Goal: Task Accomplishment & Management: Manage account settings

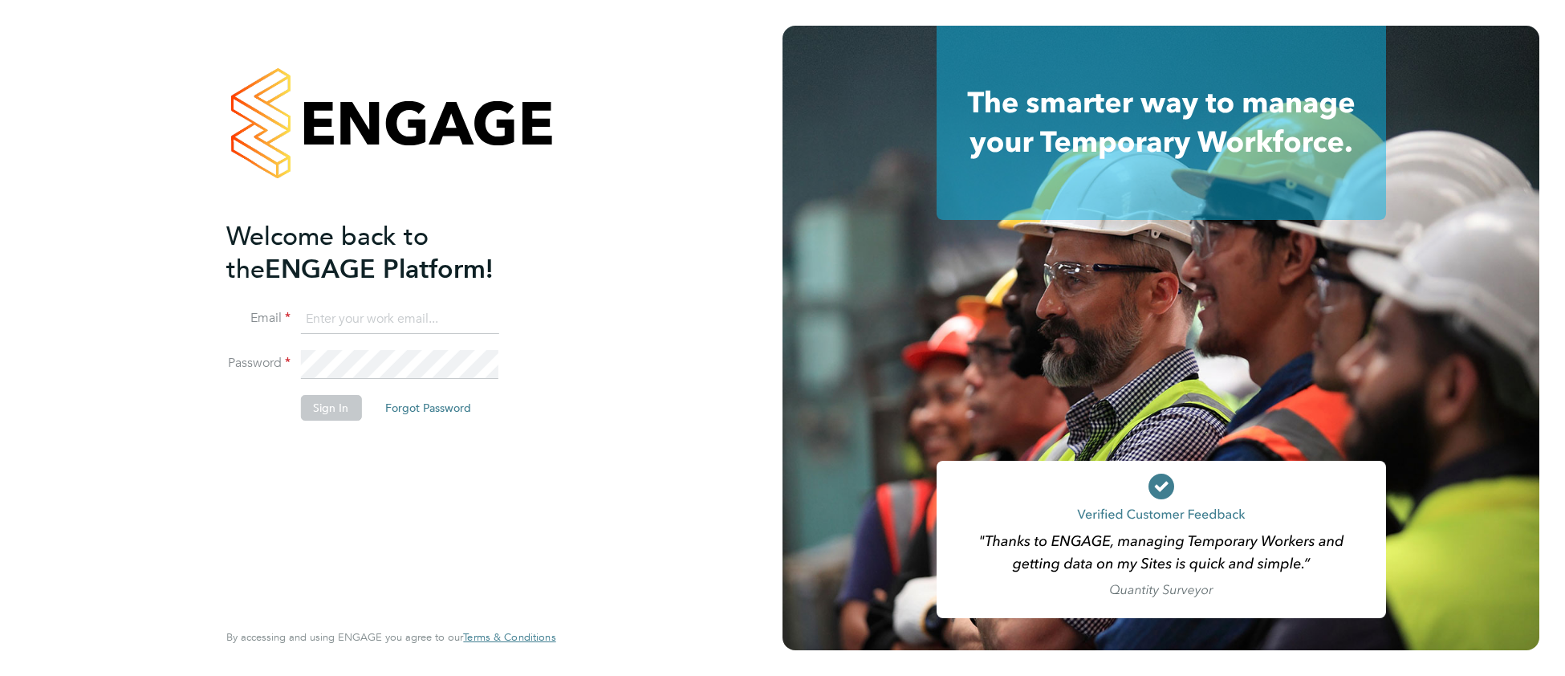
click at [384, 318] on input at bounding box center [399, 319] width 198 height 29
drag, startPoint x: 403, startPoint y: 312, endPoint x: 258, endPoint y: 319, distance: 145.4
click at [258, 319] on li "Email taylor1257" at bounding box center [382, 327] width 313 height 45
type input "cjs.templabour@uk.g4s.com"
click at [342, 408] on button "Sign In" at bounding box center [330, 408] width 61 height 26
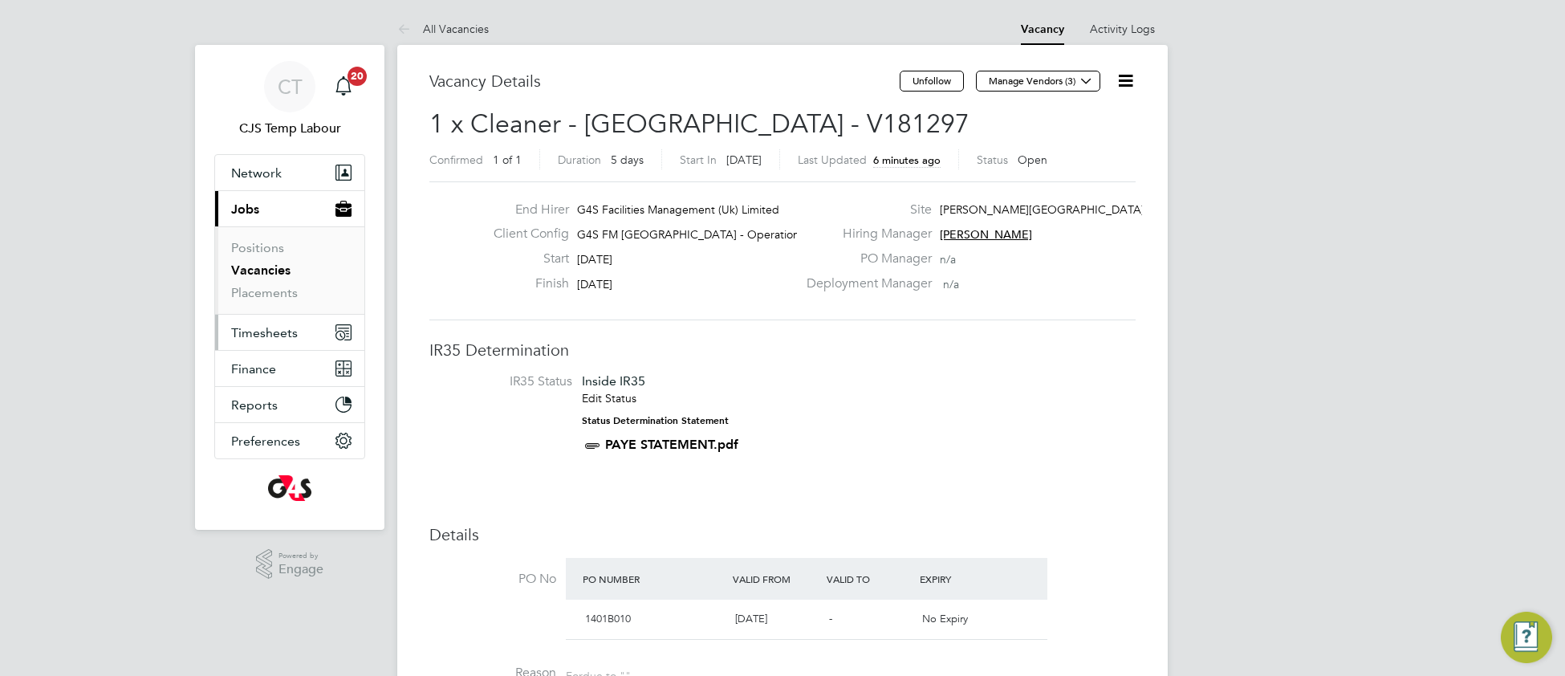
click at [259, 336] on span "Timesheets" at bounding box center [264, 332] width 67 height 15
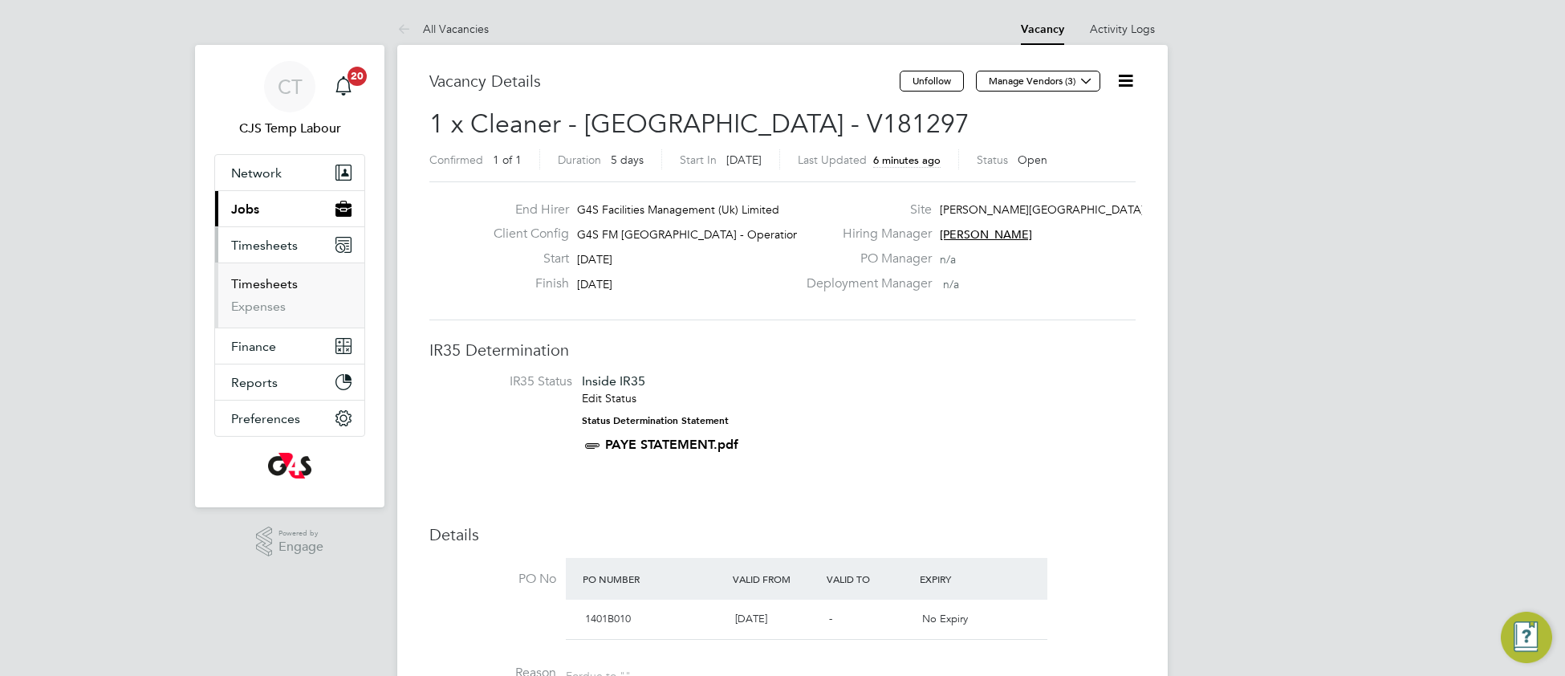
click at [254, 288] on link "Timesheets" at bounding box center [264, 283] width 67 height 15
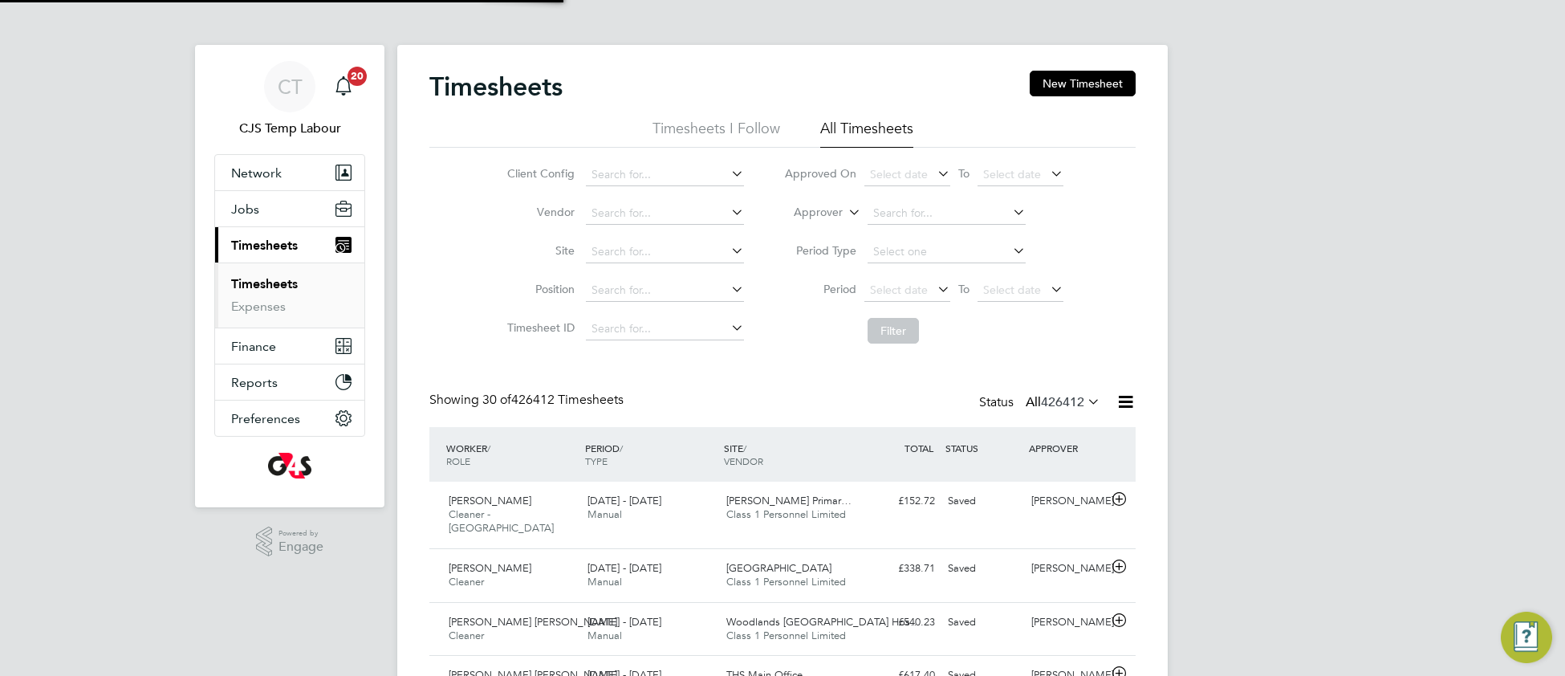
scroll to position [39, 138]
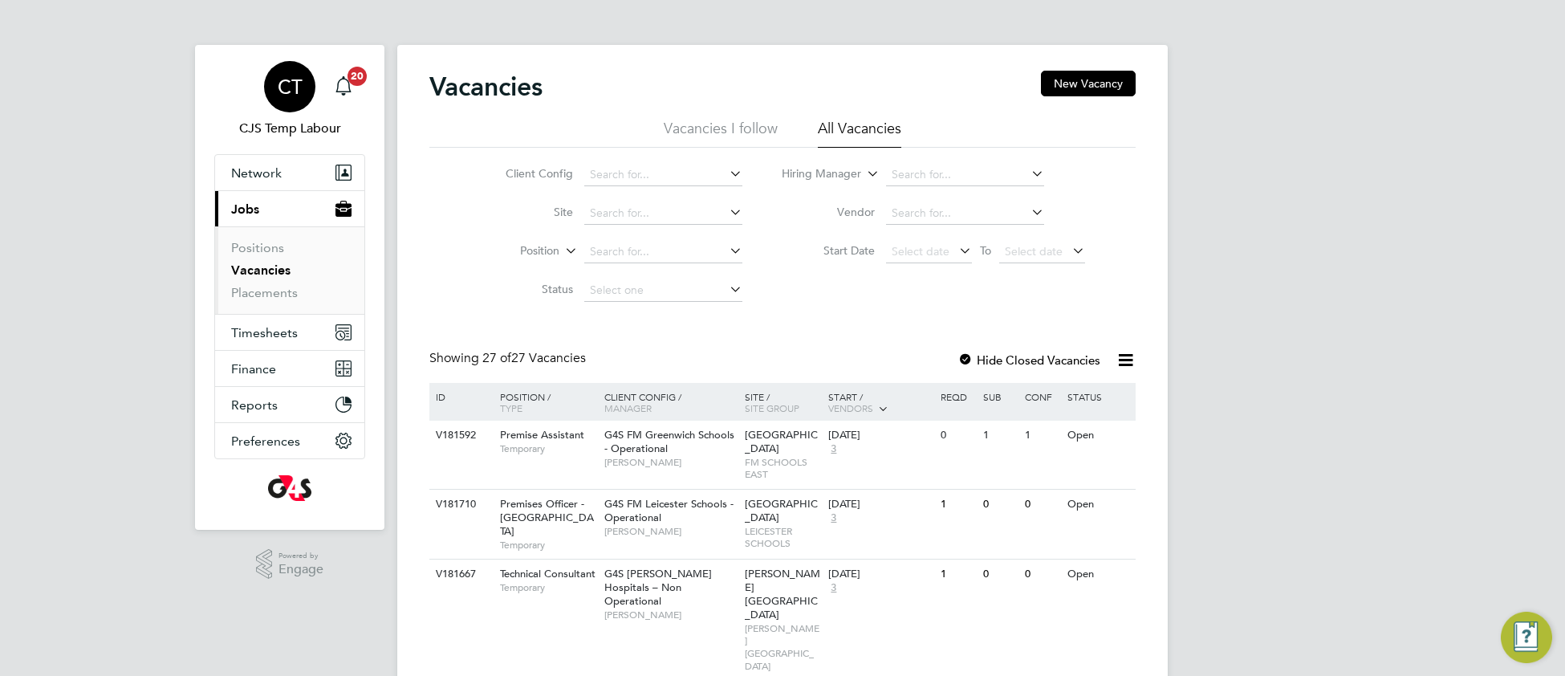
drag, startPoint x: 290, startPoint y: 97, endPoint x: 317, endPoint y: 103, distance: 27.9
click at [291, 97] on span "CT" at bounding box center [290, 86] width 25 height 21
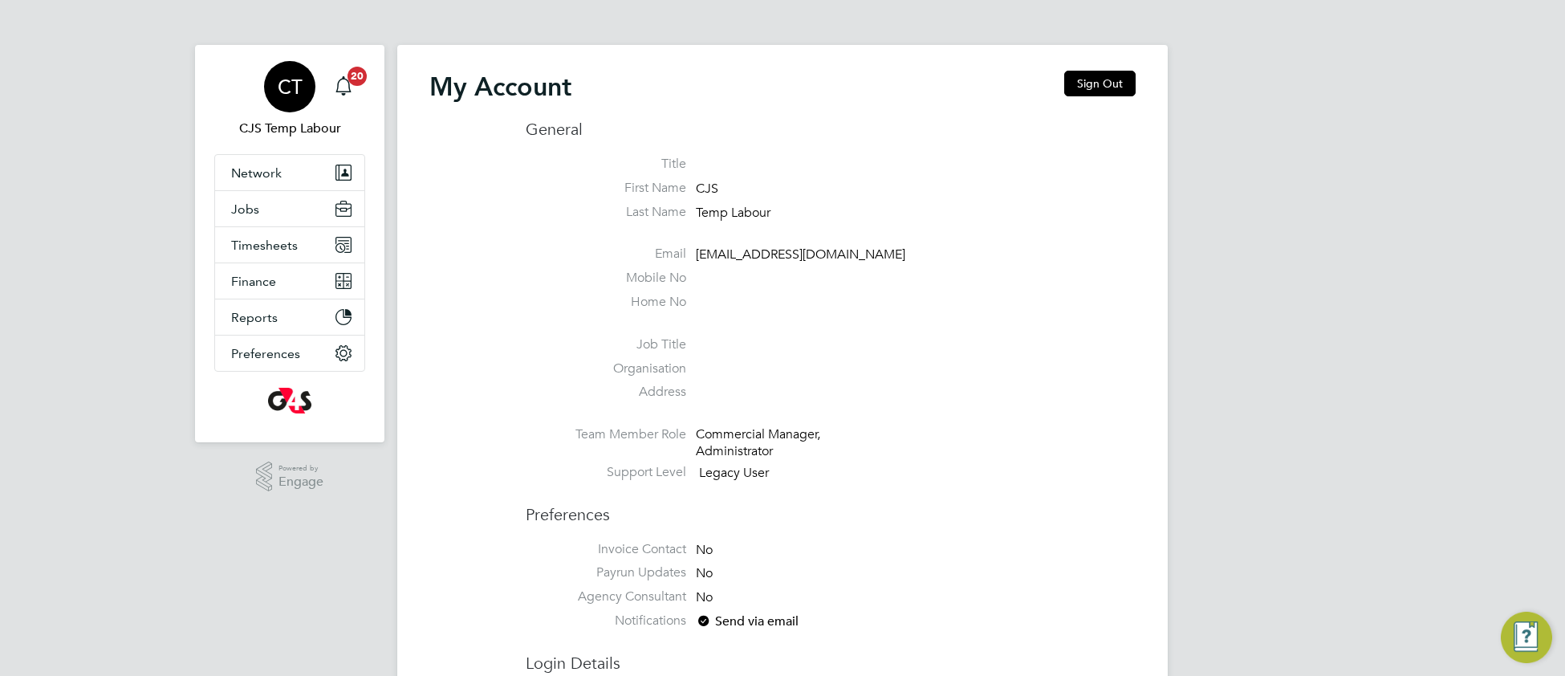
drag, startPoint x: 1100, startPoint y: 83, endPoint x: 1070, endPoint y: 100, distance: 35.2
click at [1097, 85] on button "Sign Out" at bounding box center [1099, 84] width 71 height 26
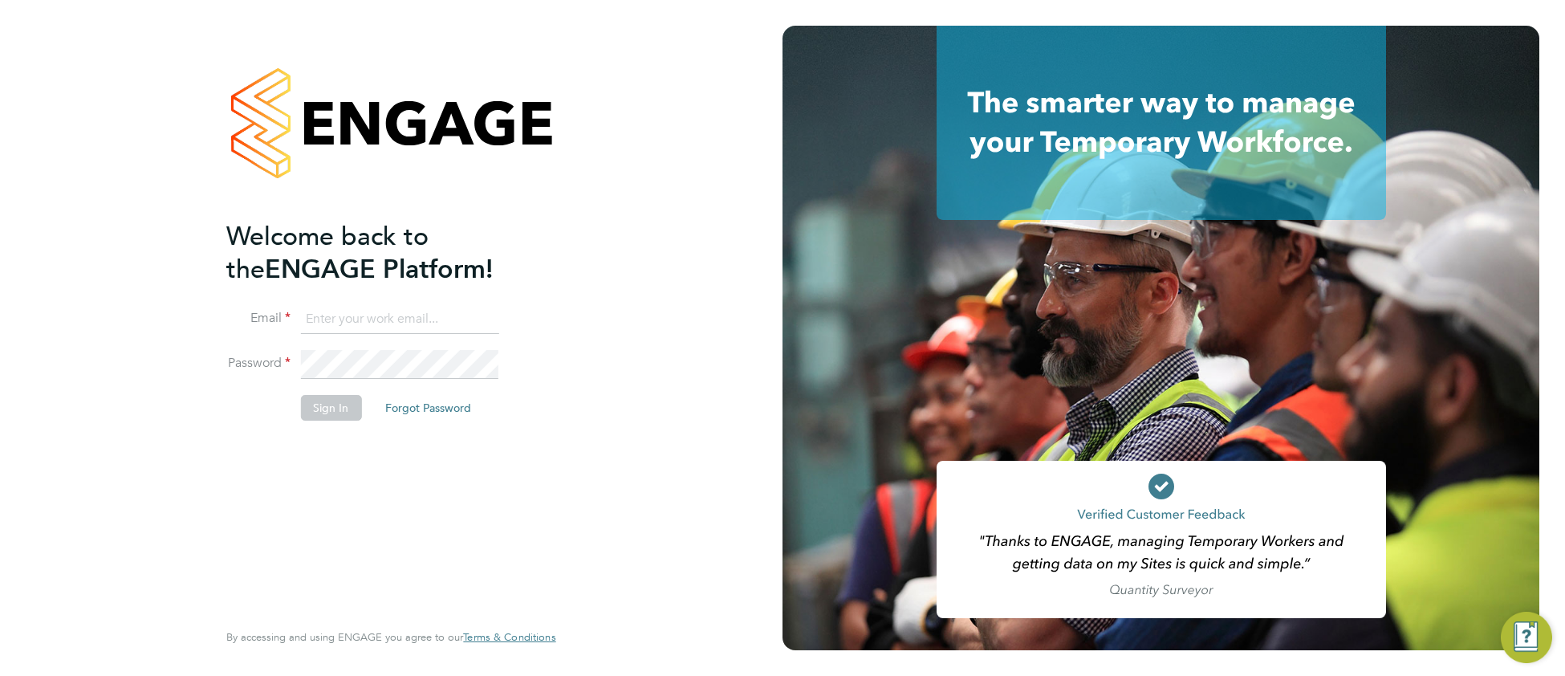
click at [352, 316] on input at bounding box center [399, 319] width 198 height 29
type input "cjs.ess@uk.g4s.com"
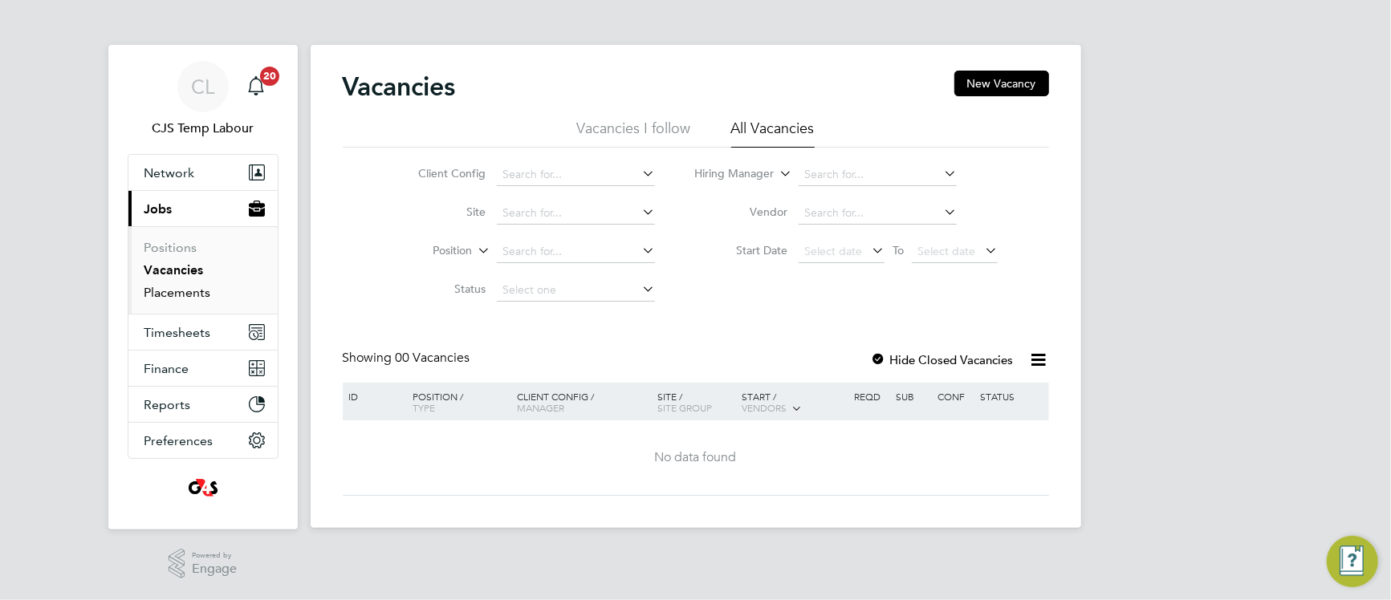
click at [184, 294] on link "Placements" at bounding box center [177, 292] width 67 height 15
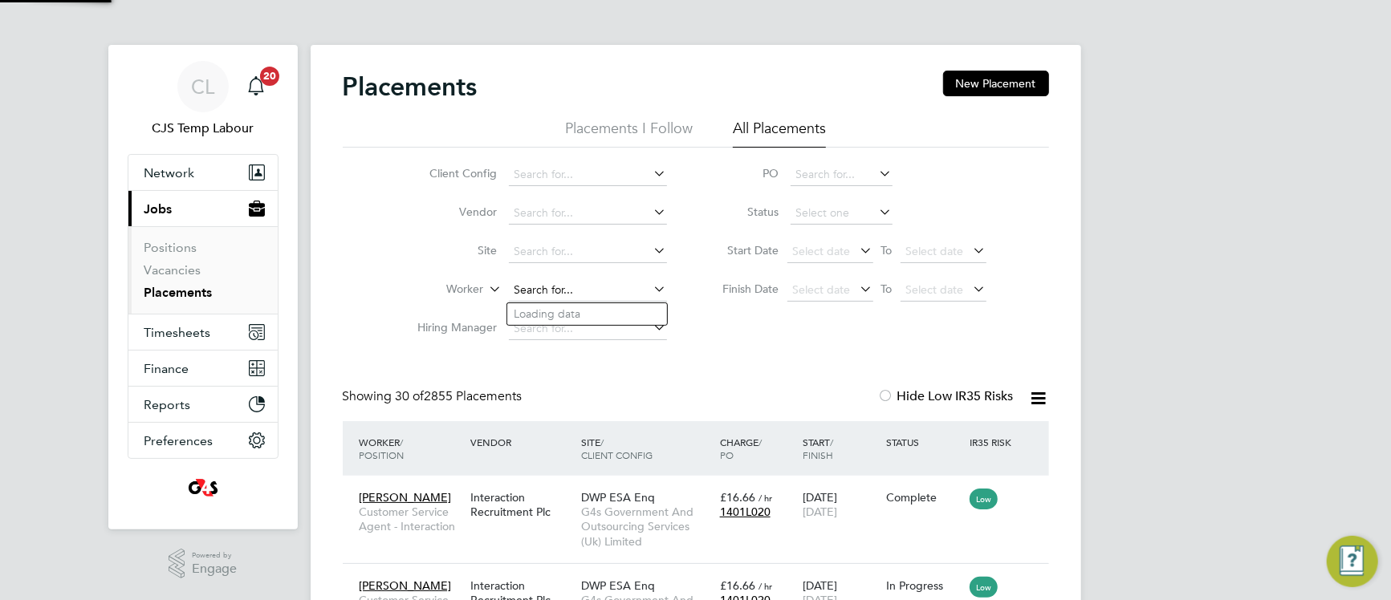
click at [562, 286] on input at bounding box center [588, 290] width 158 height 22
click at [617, 311] on li "Giorgia Emmott" at bounding box center [587, 314] width 160 height 22
type input "[PERSON_NAME]"
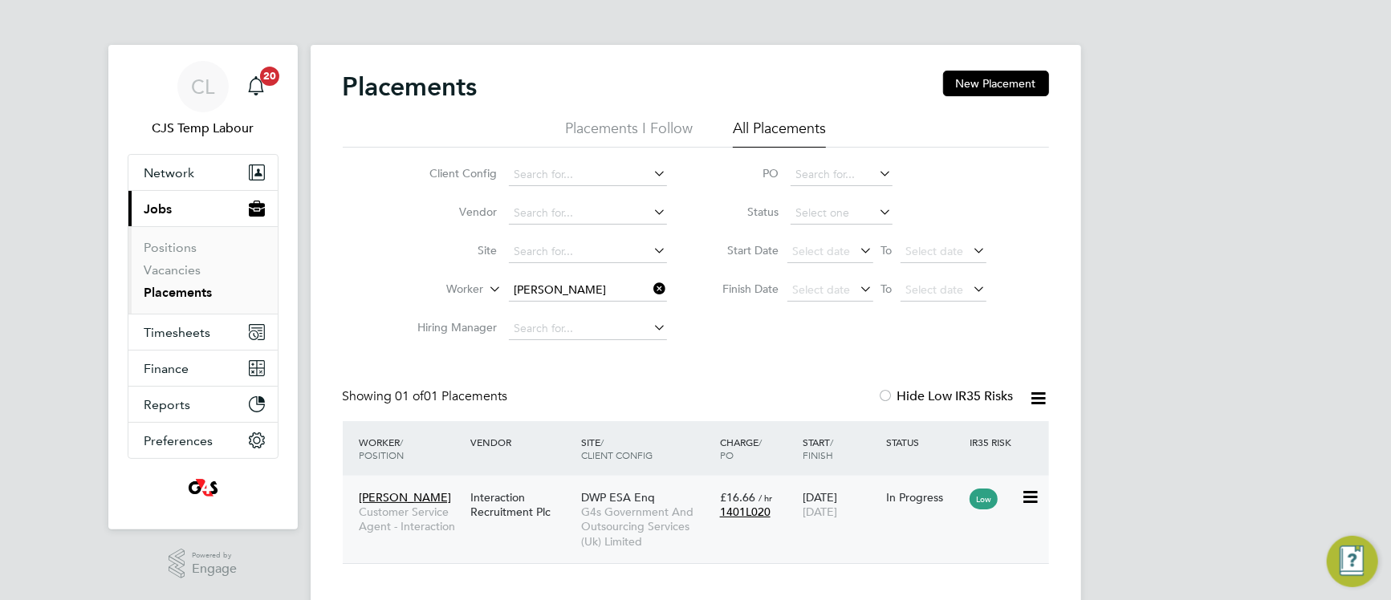
click at [605, 503] on span "DWP ESA Enq" at bounding box center [618, 497] width 74 height 14
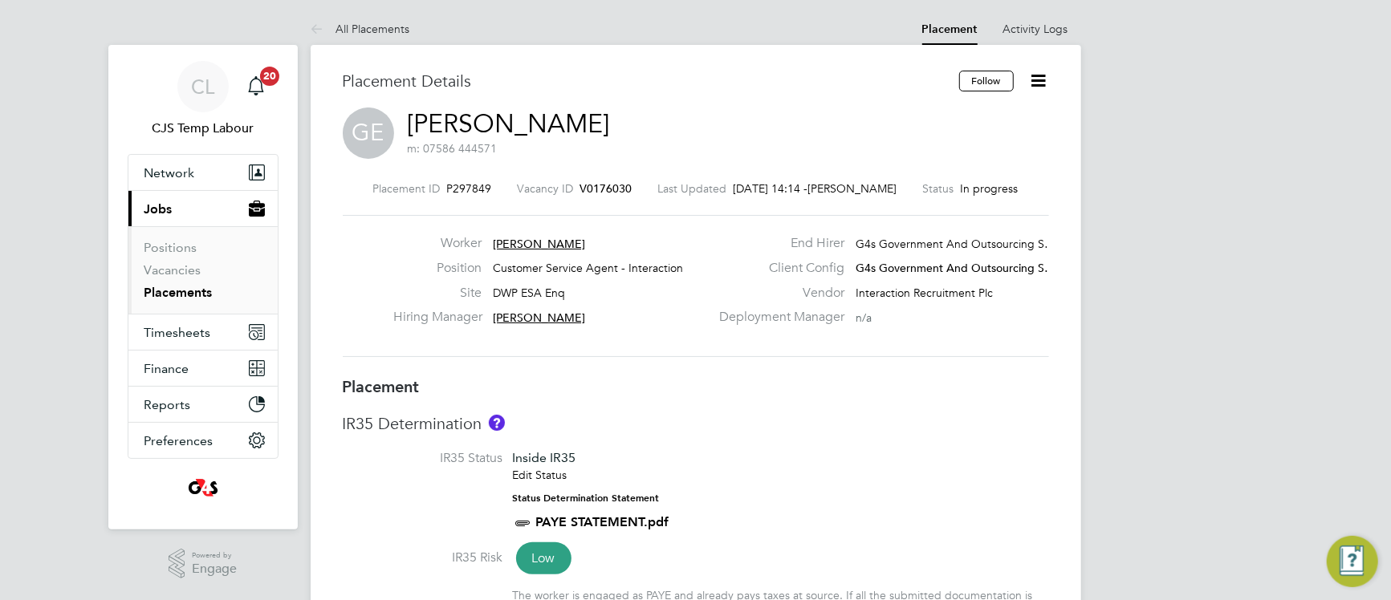
click at [682, 417] on h3 "IR35 Determination" at bounding box center [696, 423] width 706 height 21
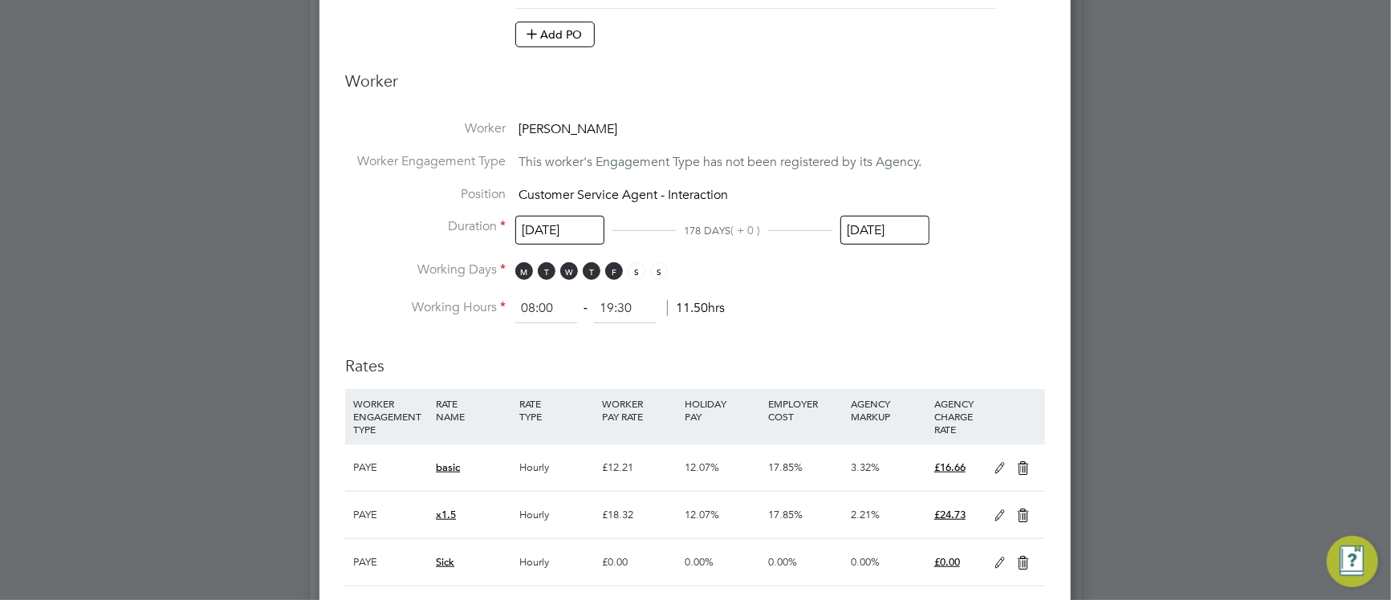
click at [857, 233] on input "[DATE]" at bounding box center [884, 231] width 89 height 30
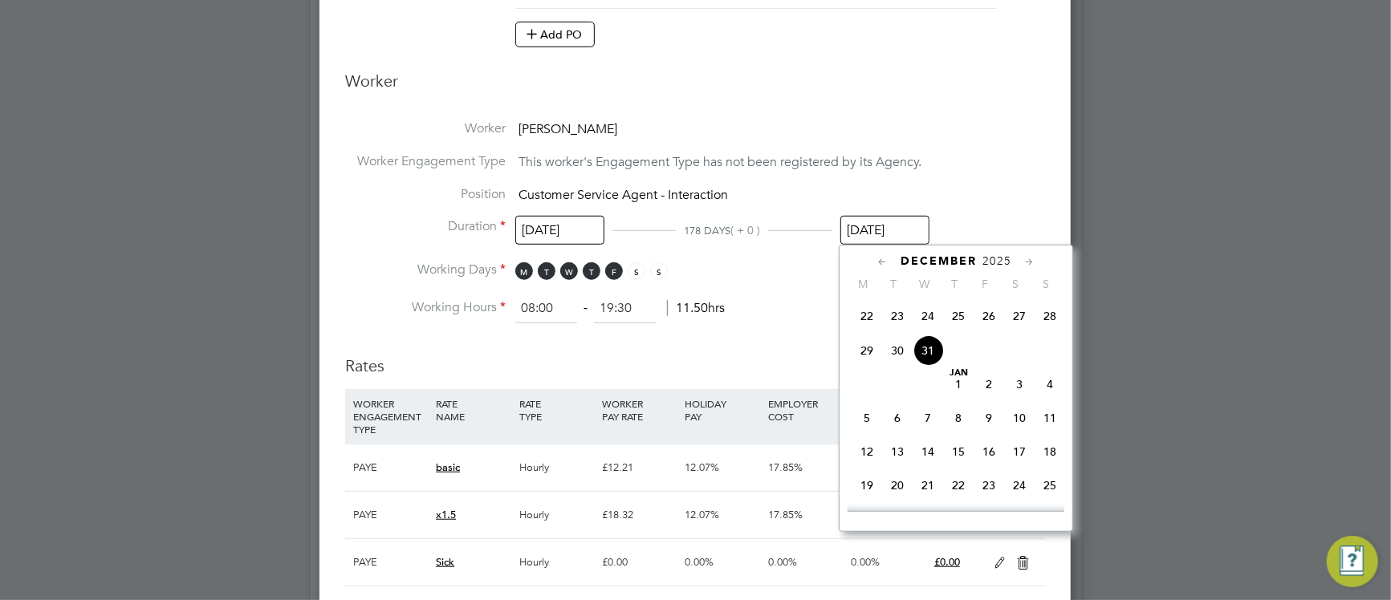
click at [878, 267] on icon at bounding box center [882, 263] width 15 height 18
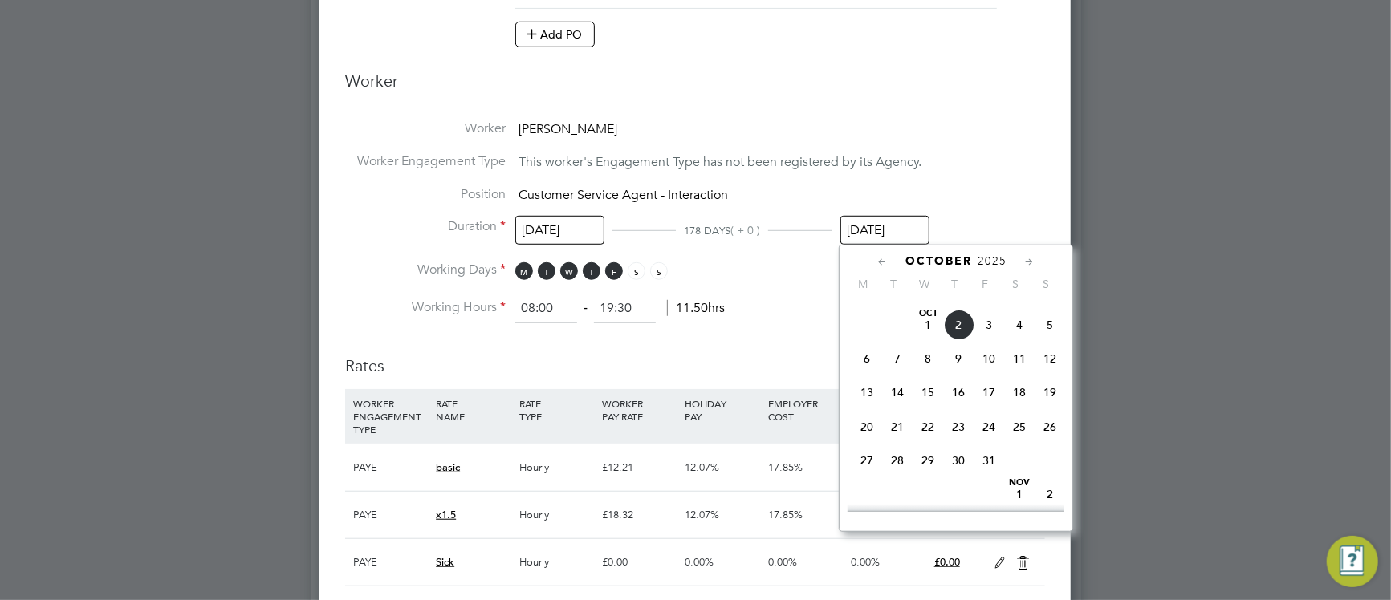
click at [926, 340] on span "Oct 1" at bounding box center [927, 325] width 30 height 30
type input "[DATE]"
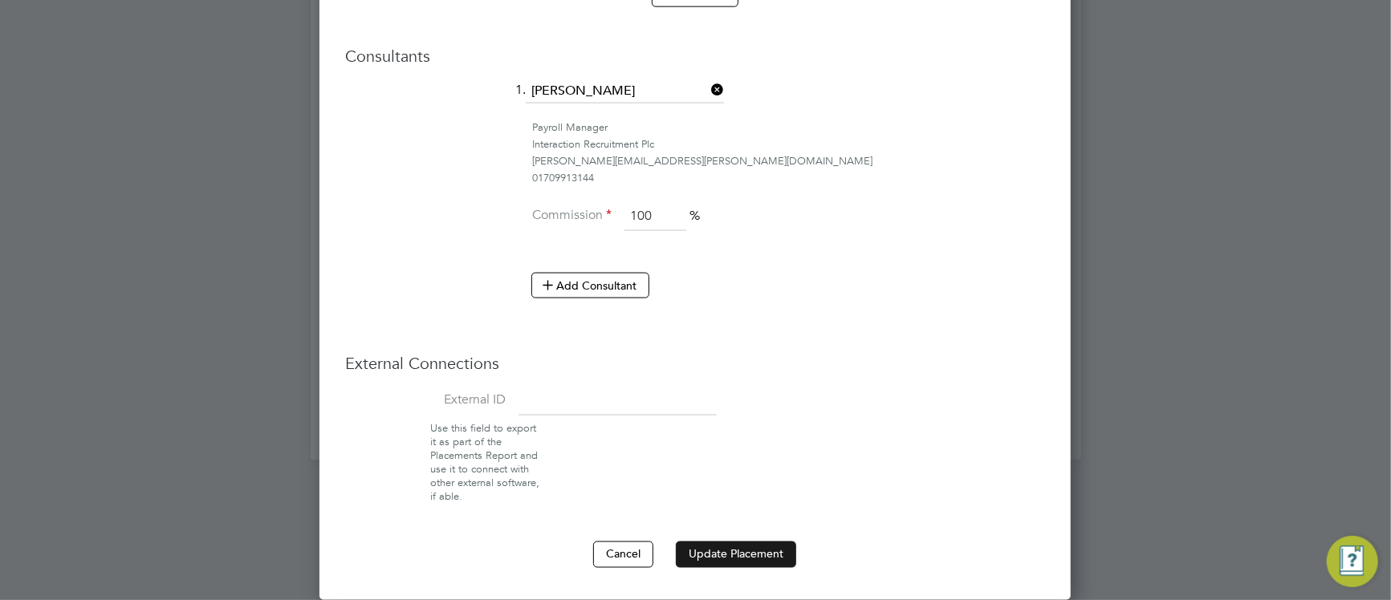
click at [731, 556] on button "Update Placement" at bounding box center [736, 555] width 120 height 26
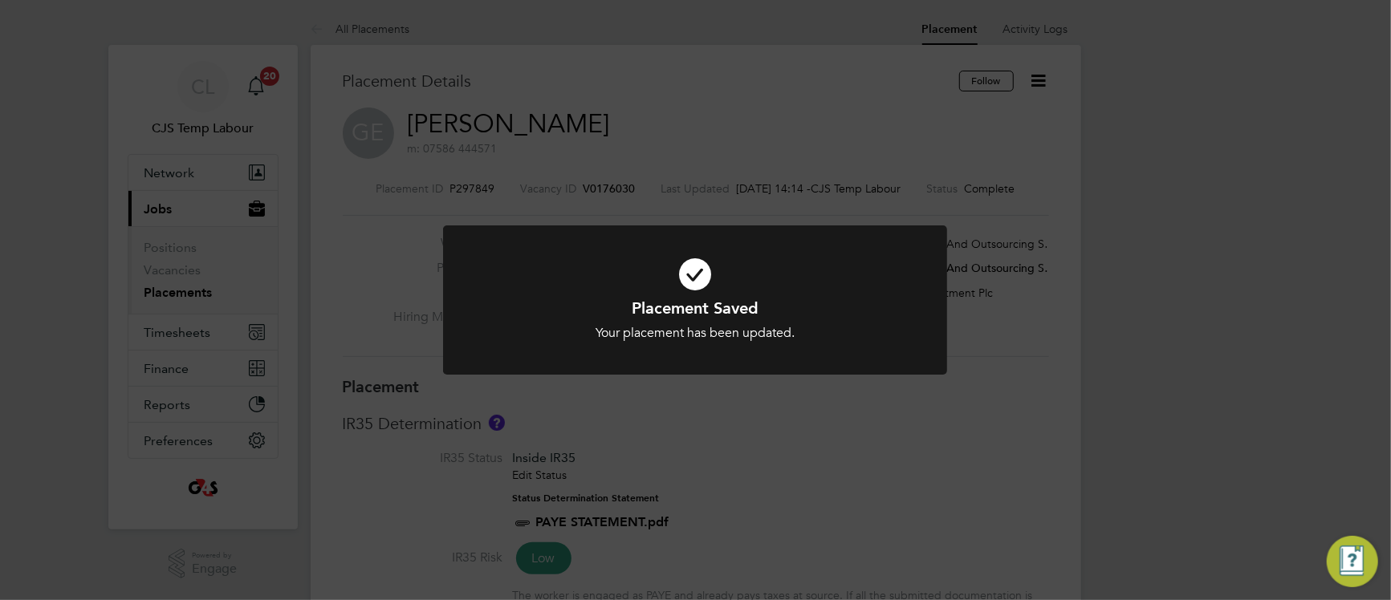
click at [543, 315] on h1 "Placement Saved" at bounding box center [694, 308] width 417 height 21
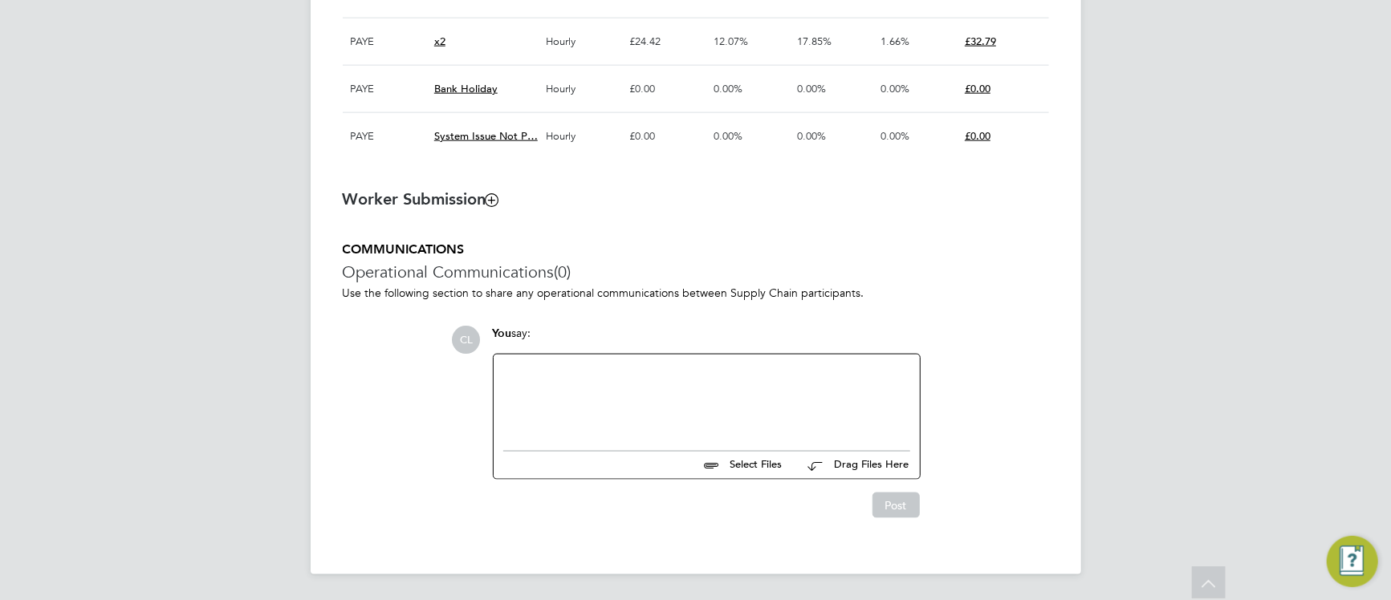
click at [622, 429] on div at bounding box center [706, 398] width 407 height 69
drag, startPoint x: 659, startPoint y: 375, endPoint x: 407, endPoint y: 404, distance: 253.7
click at [417, 403] on div "COMMUNICATIONS Operational Communications (0) Use the following section to shar…" at bounding box center [696, 380] width 706 height 277
copy div "Advised Leaver [DATE]"
drag, startPoint x: 893, startPoint y: 507, endPoint x: 885, endPoint y: 506, distance: 8.1
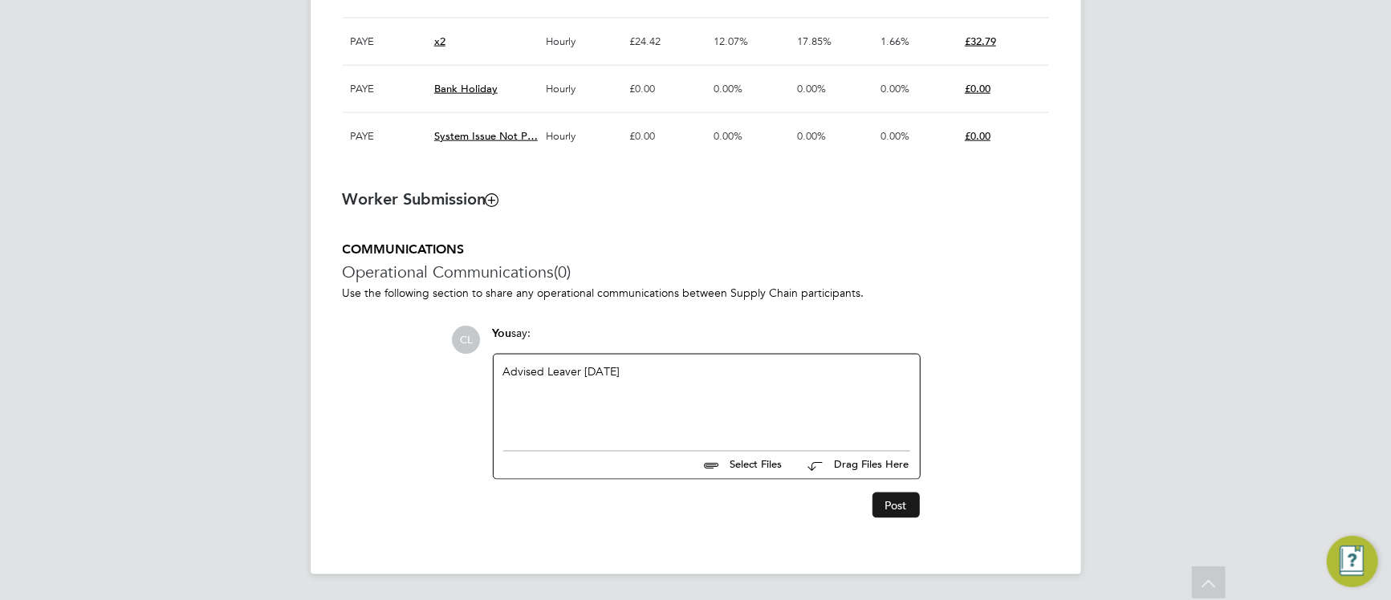
click at [892, 506] on button "Post" at bounding box center [895, 506] width 47 height 26
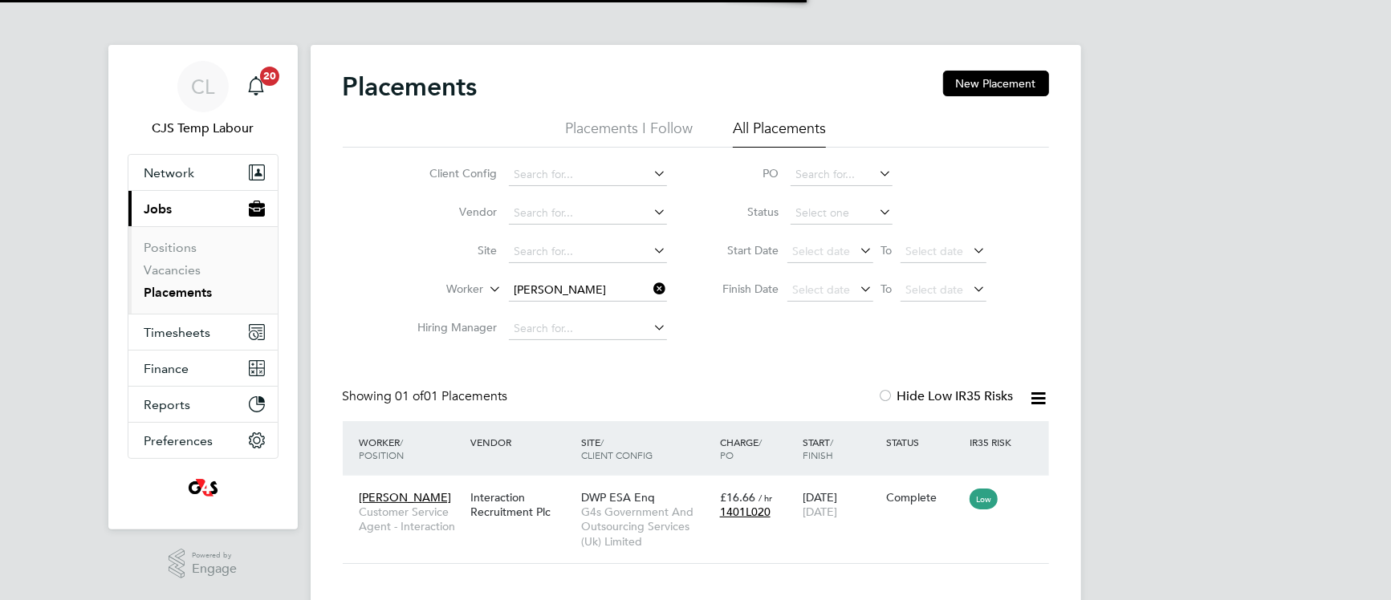
scroll to position [15, 75]
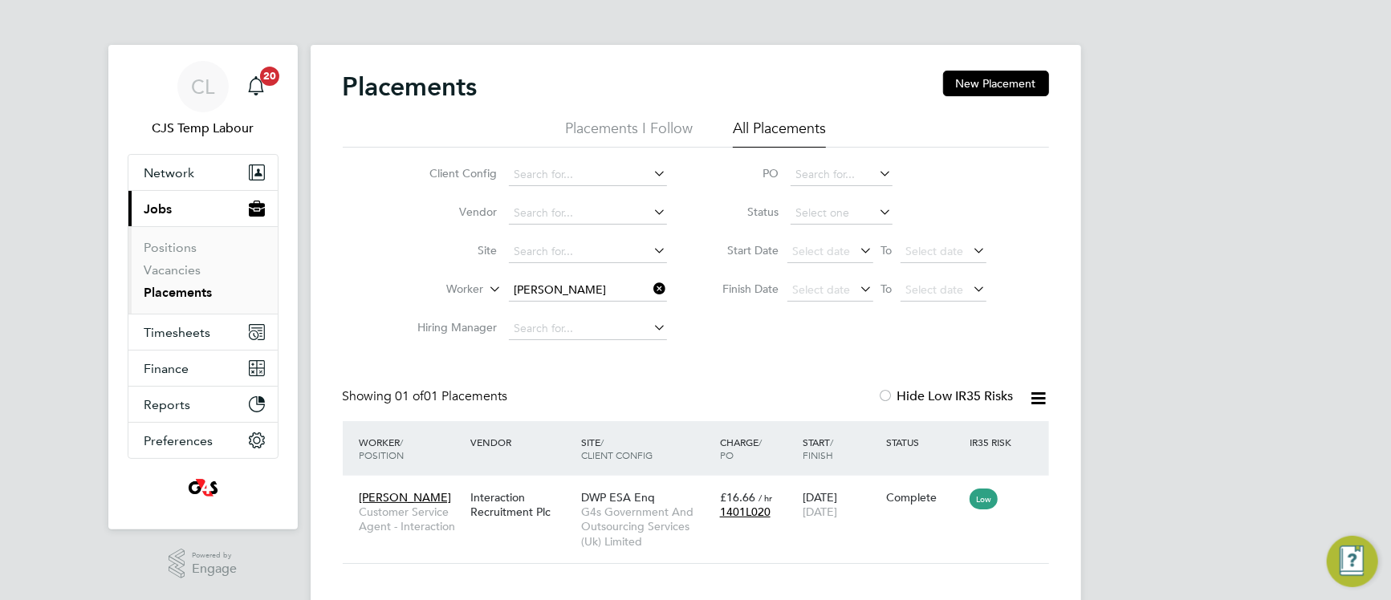
click at [651, 291] on icon at bounding box center [651, 289] width 0 height 22
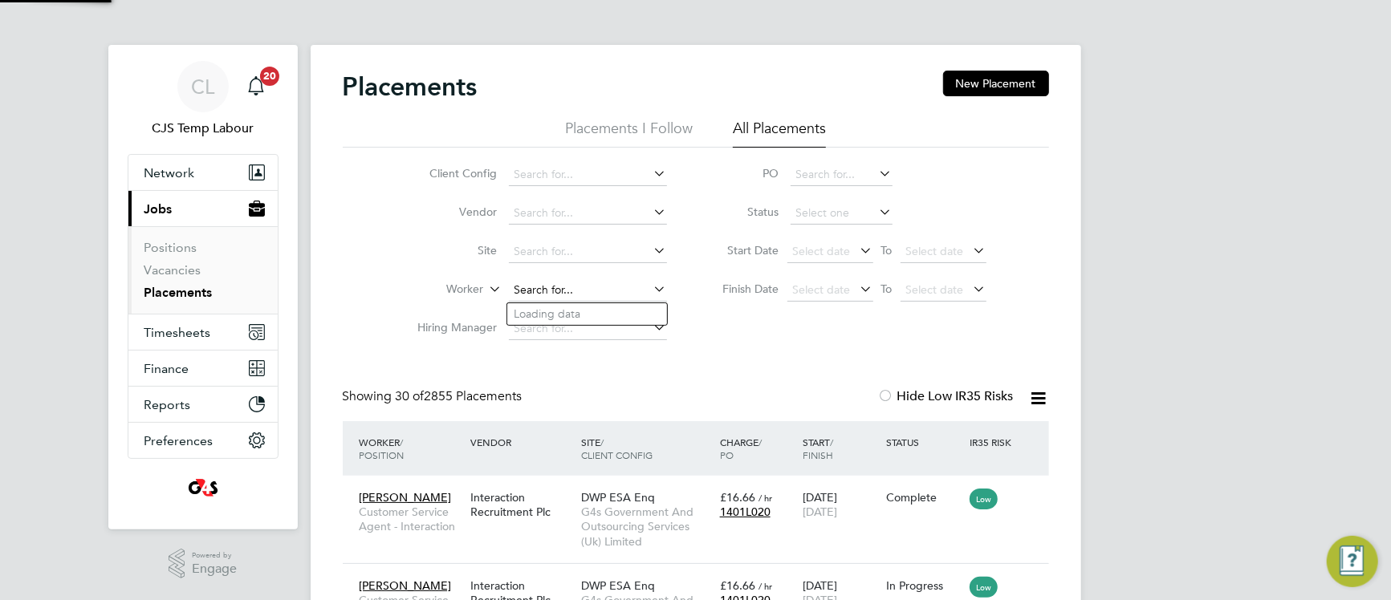
click at [589, 287] on input at bounding box center [588, 290] width 158 height 22
click at [539, 288] on input at bounding box center [588, 290] width 158 height 22
click at [579, 323] on li "Chloe W ills" at bounding box center [587, 314] width 160 height 22
type input "Chloe Wills"
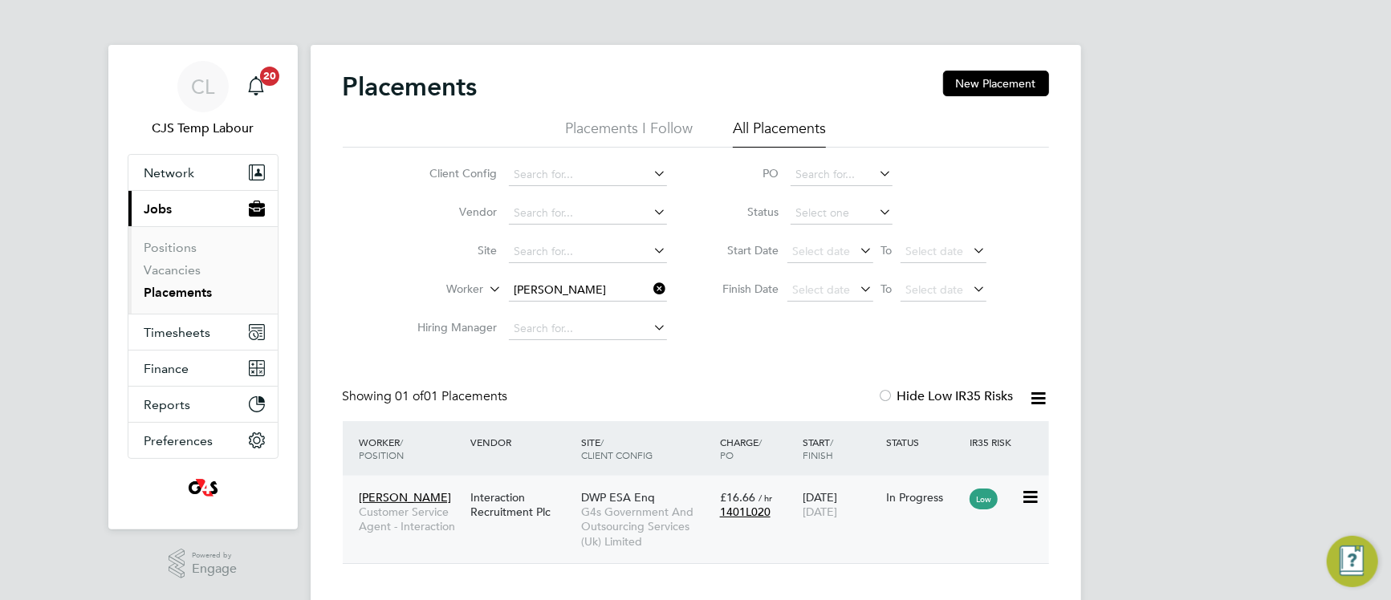
click at [601, 515] on span "G4s Government And Outsourcing Services (Uk) Limited" at bounding box center [646, 527] width 131 height 44
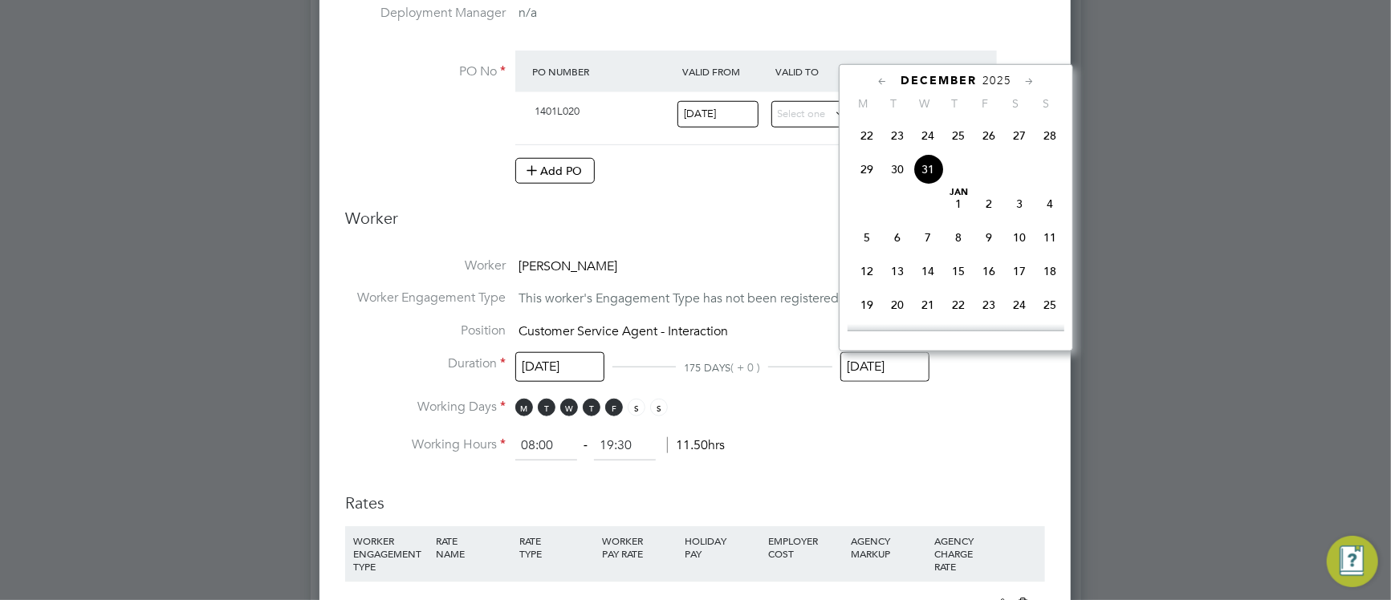
click at [892, 371] on input "[DATE]" at bounding box center [884, 367] width 89 height 30
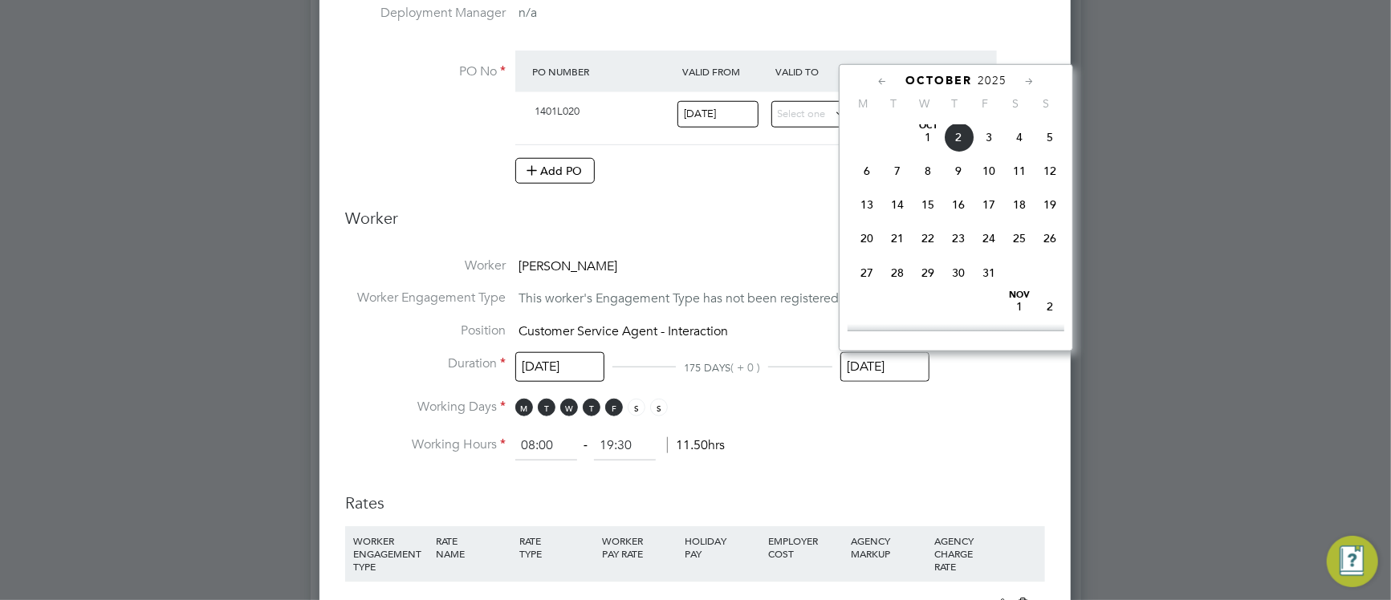
click at [929, 149] on span "Oct 1" at bounding box center [927, 137] width 30 height 30
type input "[DATE]"
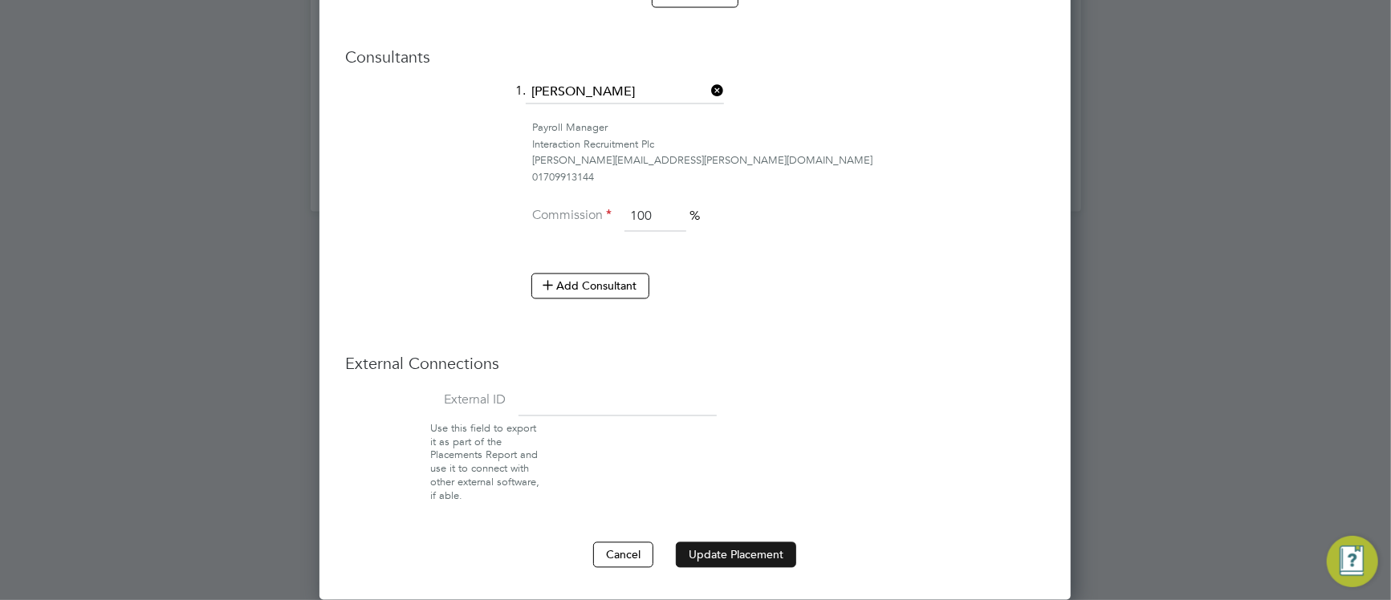
click at [770, 561] on button "Update Placement" at bounding box center [736, 556] width 120 height 26
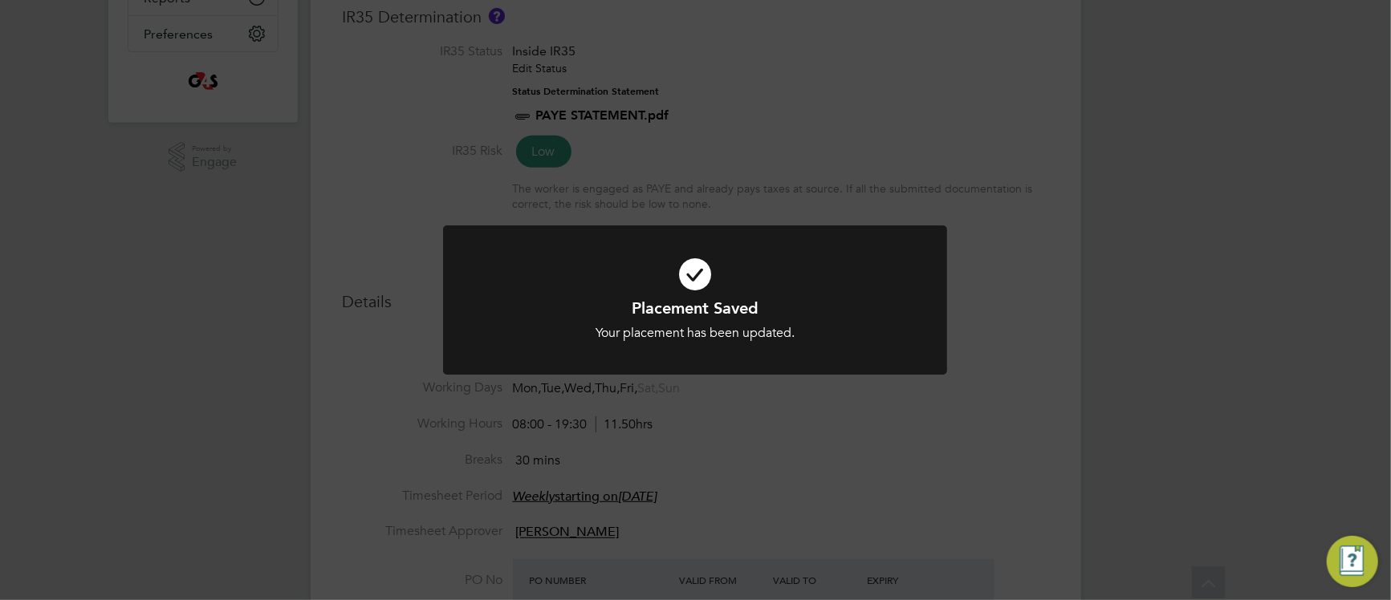
click at [539, 291] on icon at bounding box center [694, 274] width 417 height 63
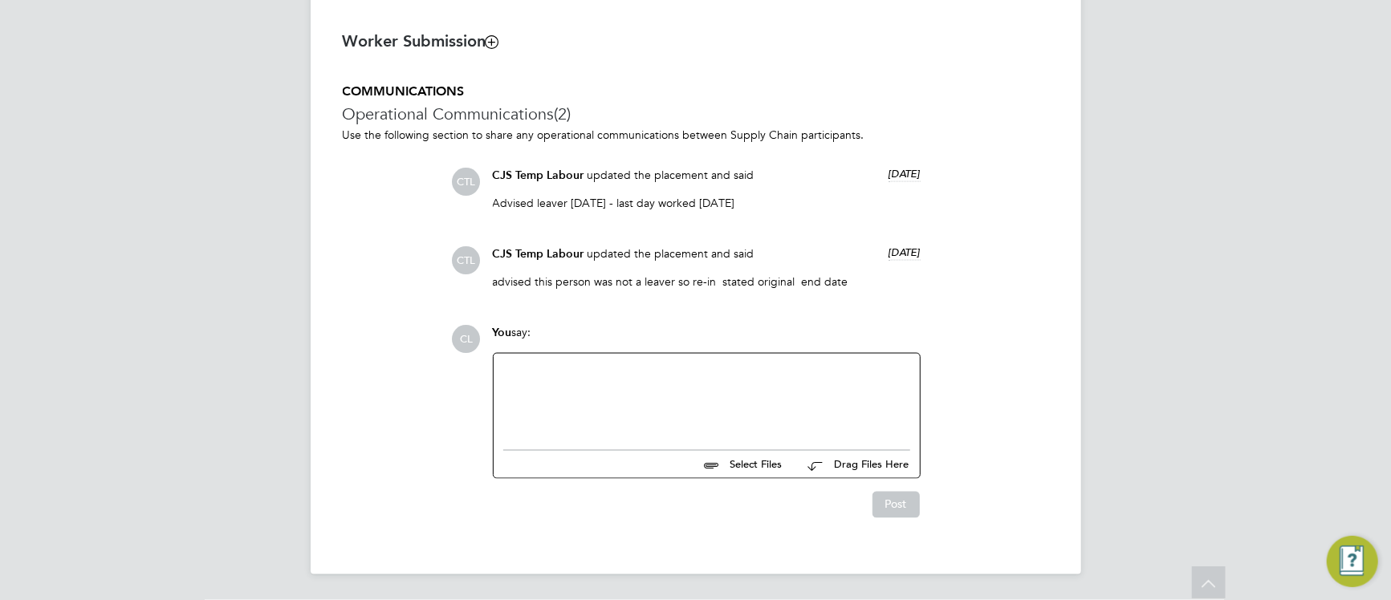
click at [544, 383] on div at bounding box center [706, 398] width 407 height 69
paste div
click at [906, 509] on button "Post" at bounding box center [895, 505] width 47 height 26
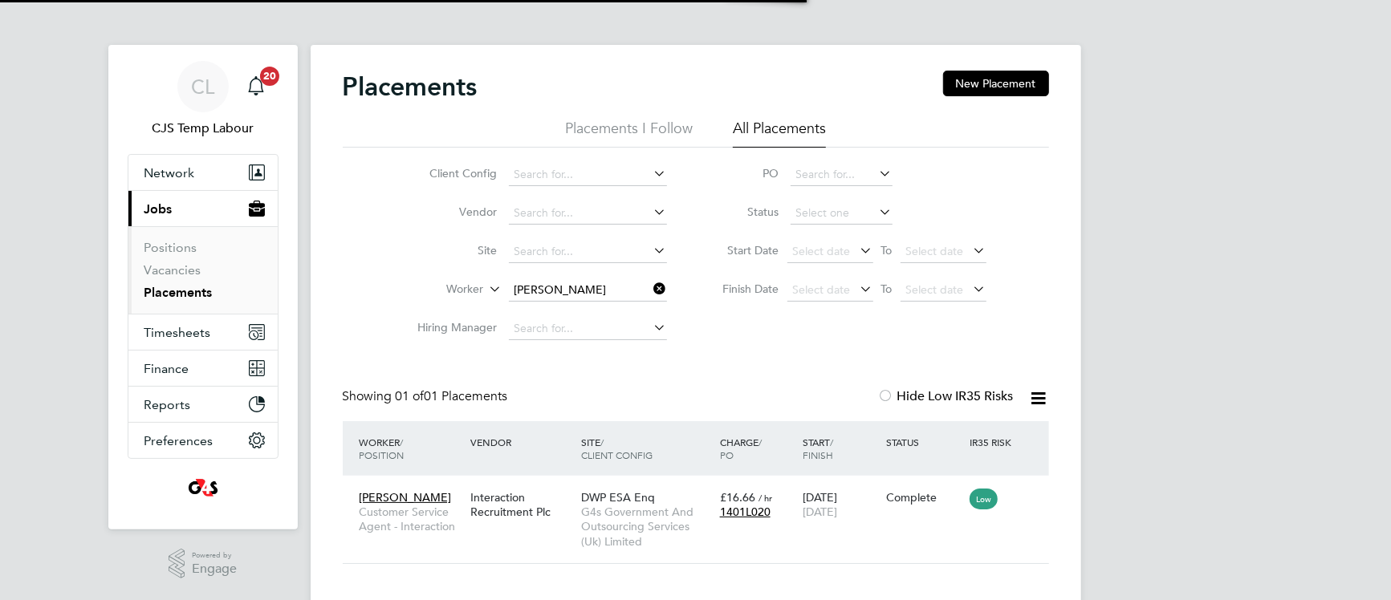
scroll to position [15, 75]
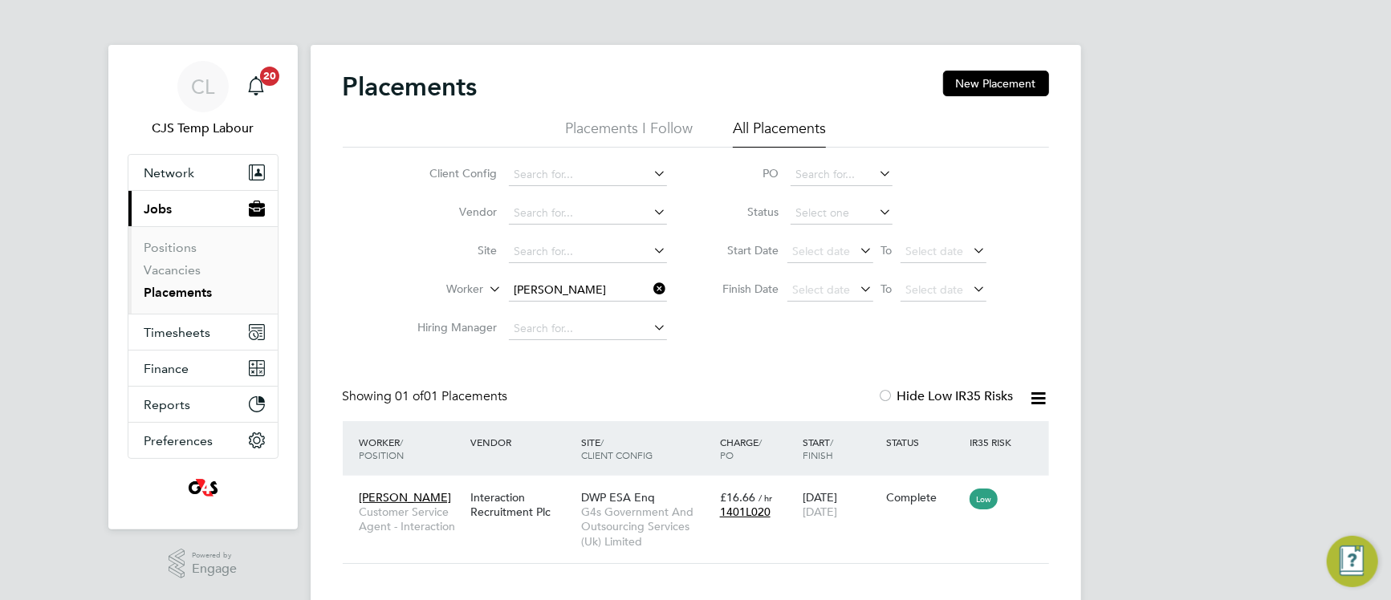
click at [651, 290] on icon at bounding box center [651, 289] width 0 height 22
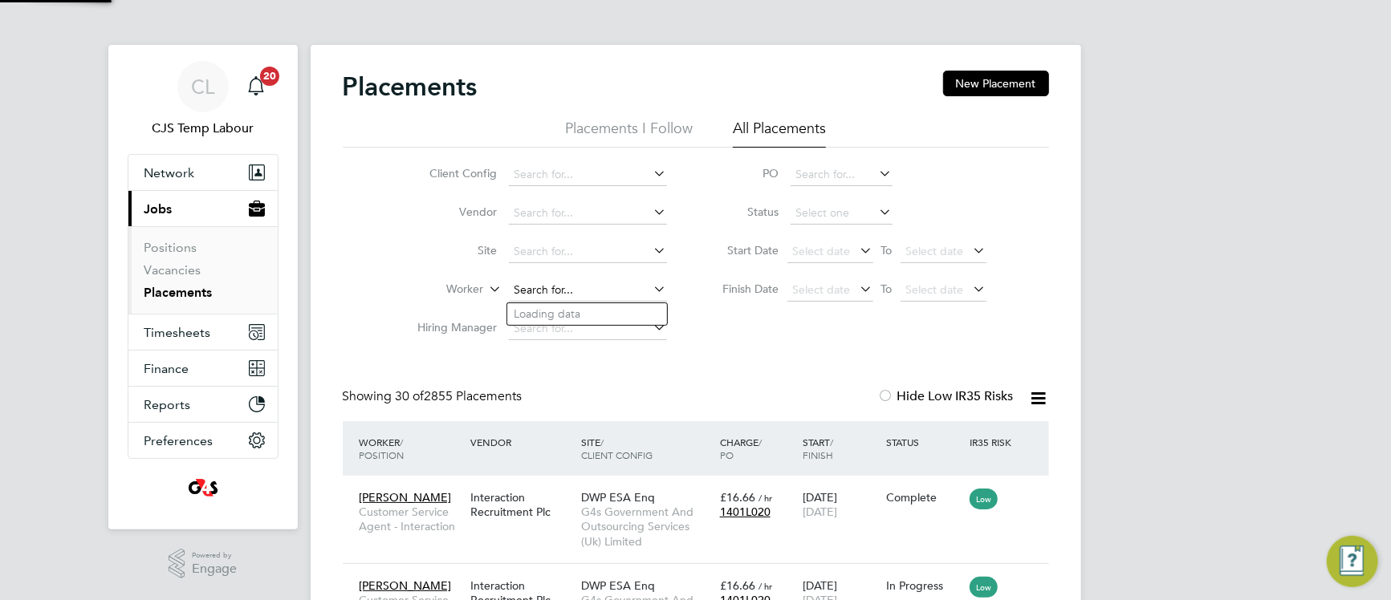
click at [578, 291] on input at bounding box center [588, 290] width 158 height 22
click at [589, 292] on input at bounding box center [588, 290] width 158 height 22
click at [578, 313] on li "Gilm an Qaari" at bounding box center [587, 314] width 160 height 22
type input "[PERSON_NAME] Qaari"
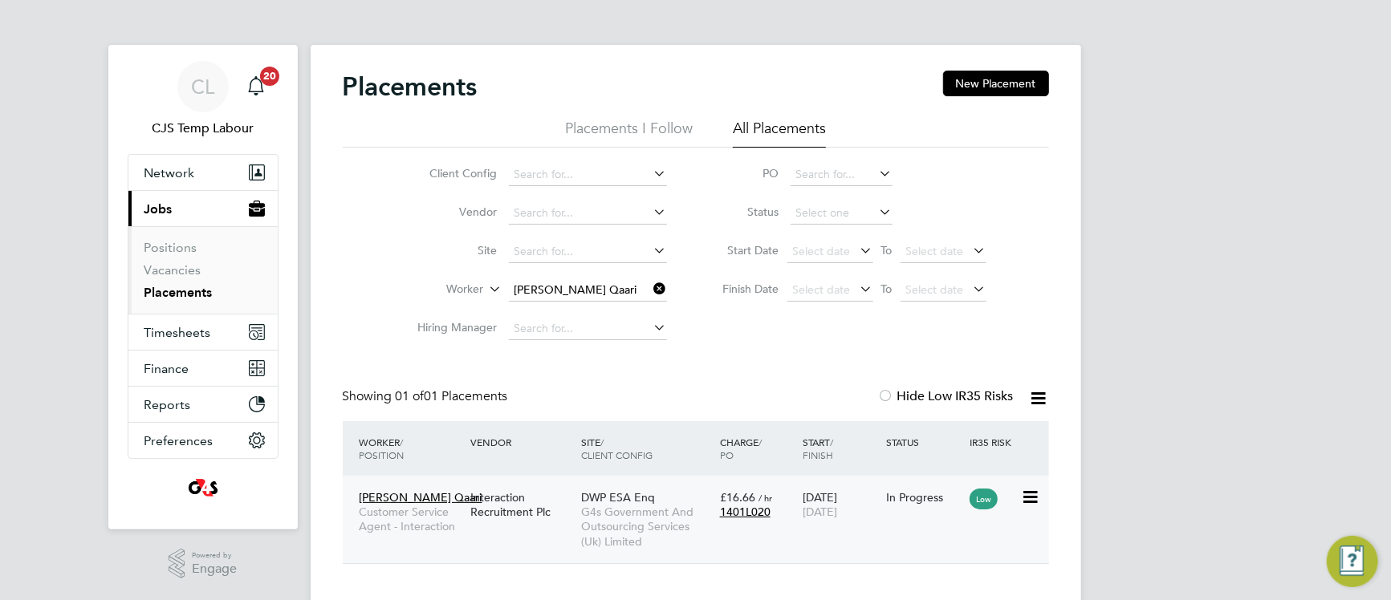
click at [626, 519] on span "G4s Government And Outsourcing Services (Uk) Limited" at bounding box center [646, 527] width 131 height 44
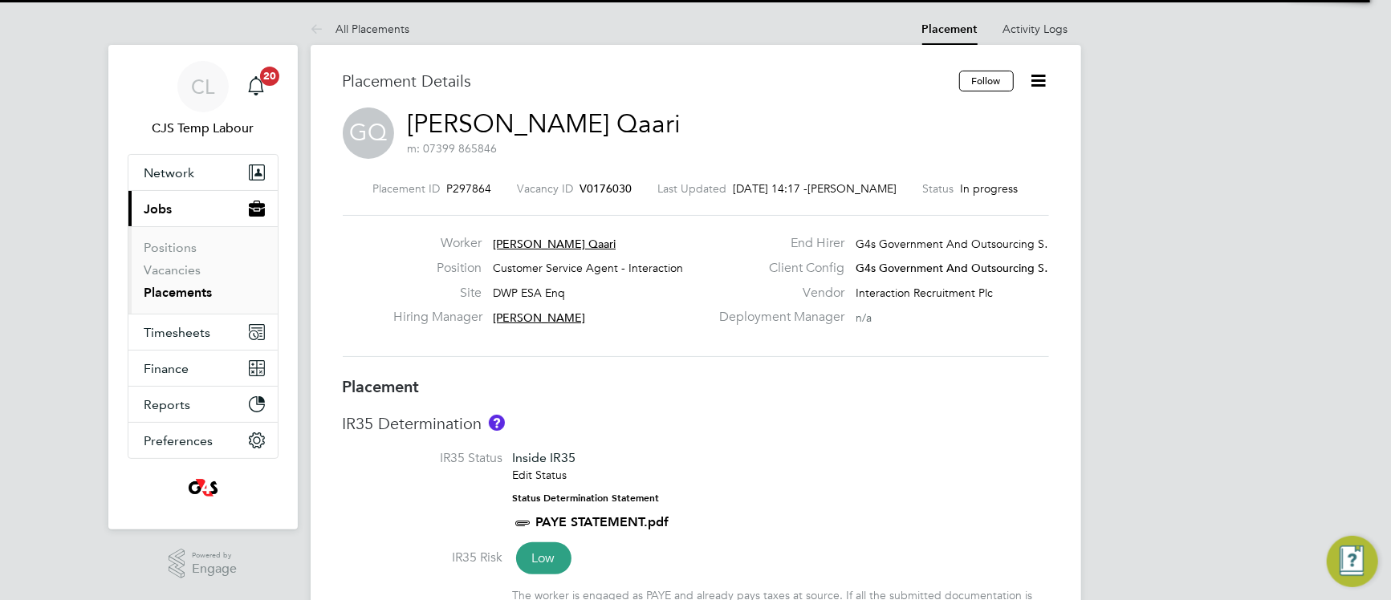
drag, startPoint x: 812, startPoint y: 478, endPoint x: 819, endPoint y: 470, distance: 10.2
click at [819, 471] on li "IR35 Status Inside IR35 Edit Status Status Determination Statement PAYE STATEME…" at bounding box center [696, 499] width 706 height 99
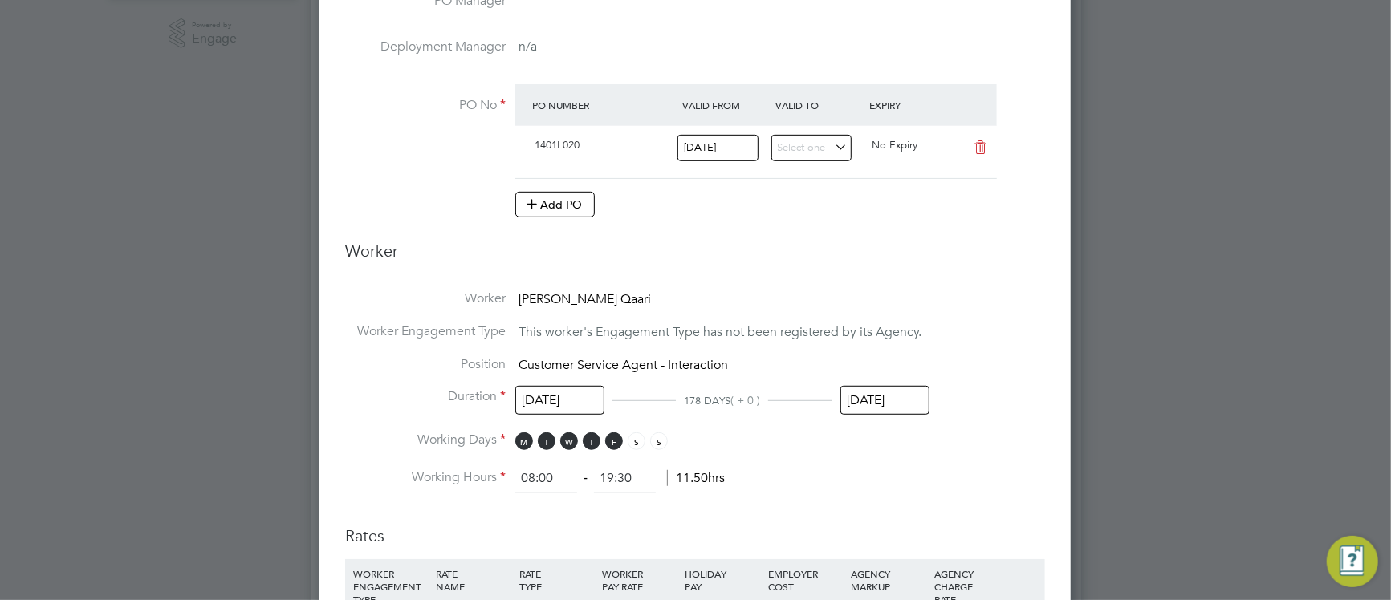
click at [874, 403] on input "31 Dec 2025" at bounding box center [884, 401] width 89 height 30
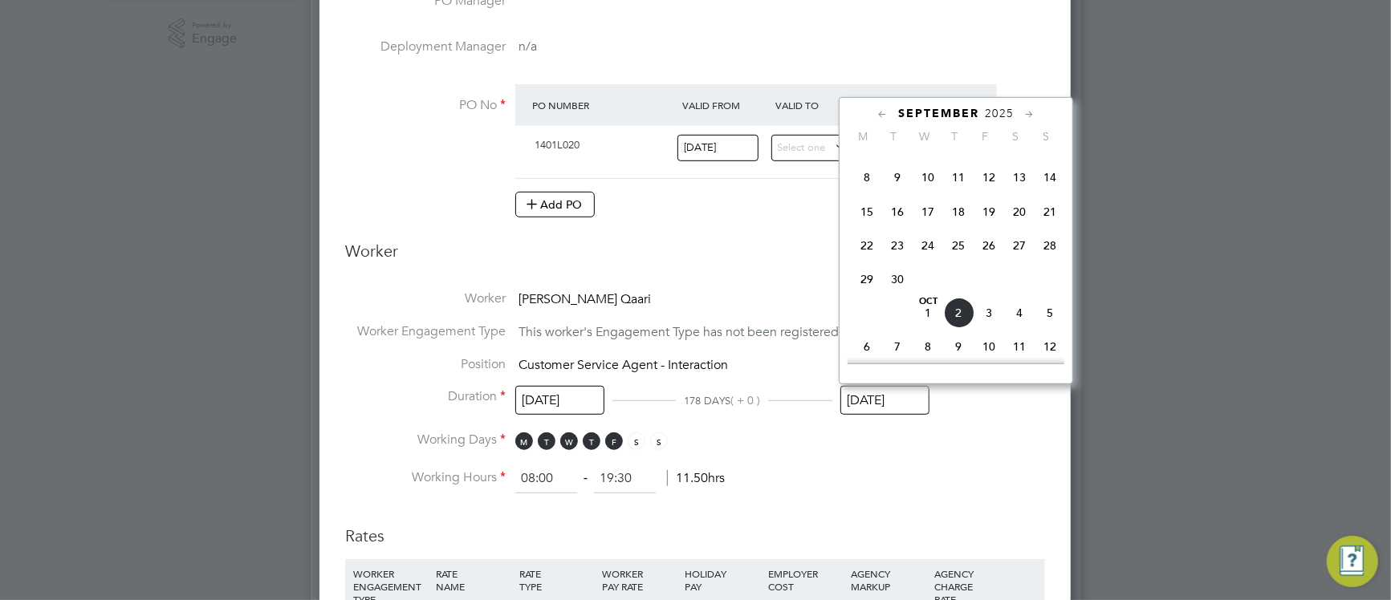
click at [927, 328] on span "Oct 1" at bounding box center [927, 313] width 30 height 30
type input "01 Oct 2025"
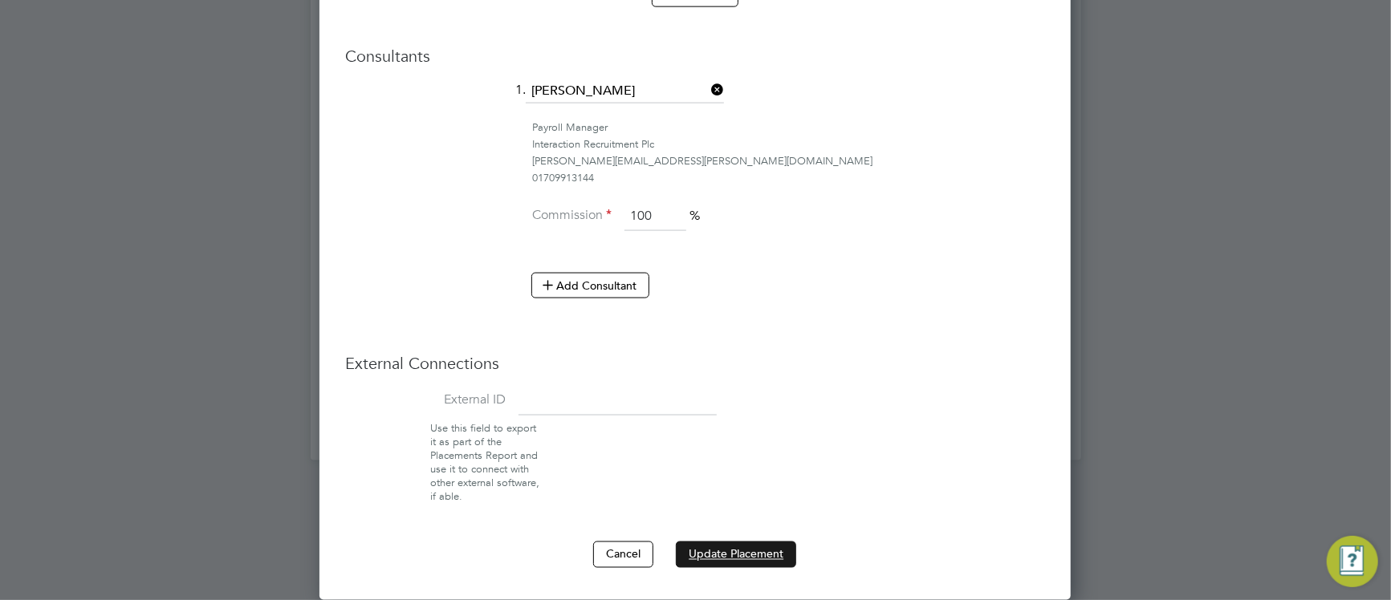
click at [783, 548] on button "Update Placement" at bounding box center [736, 555] width 120 height 26
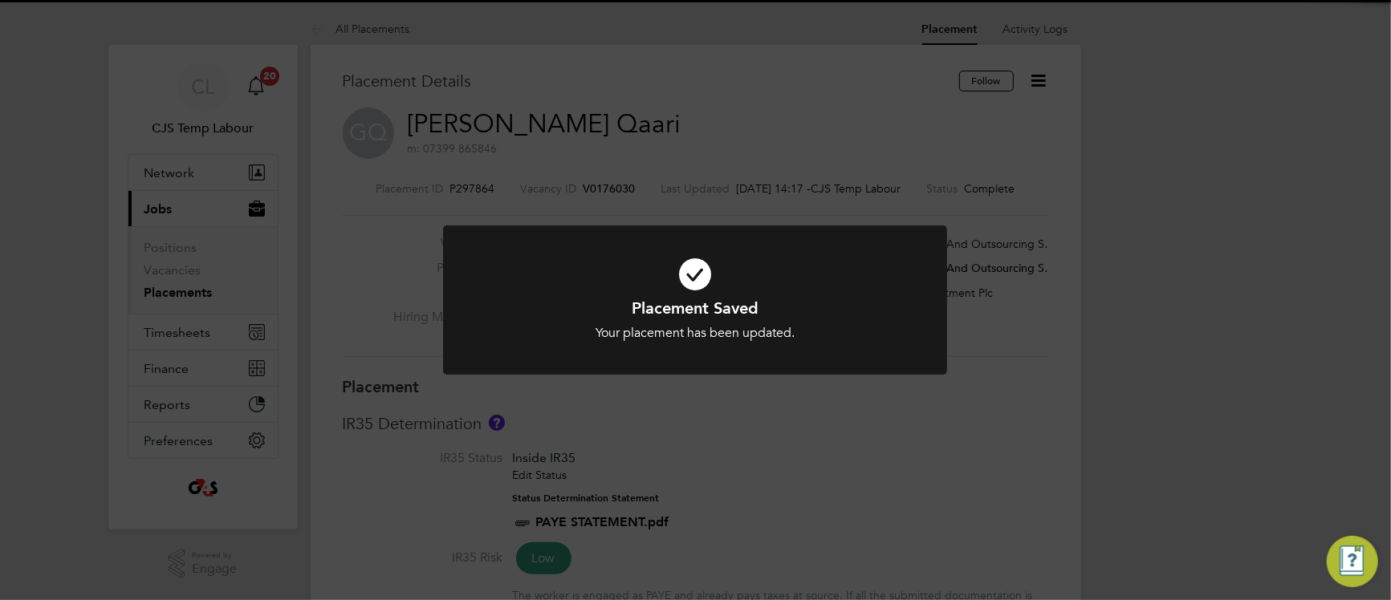
click at [499, 341] on div at bounding box center [695, 301] width 504 height 150
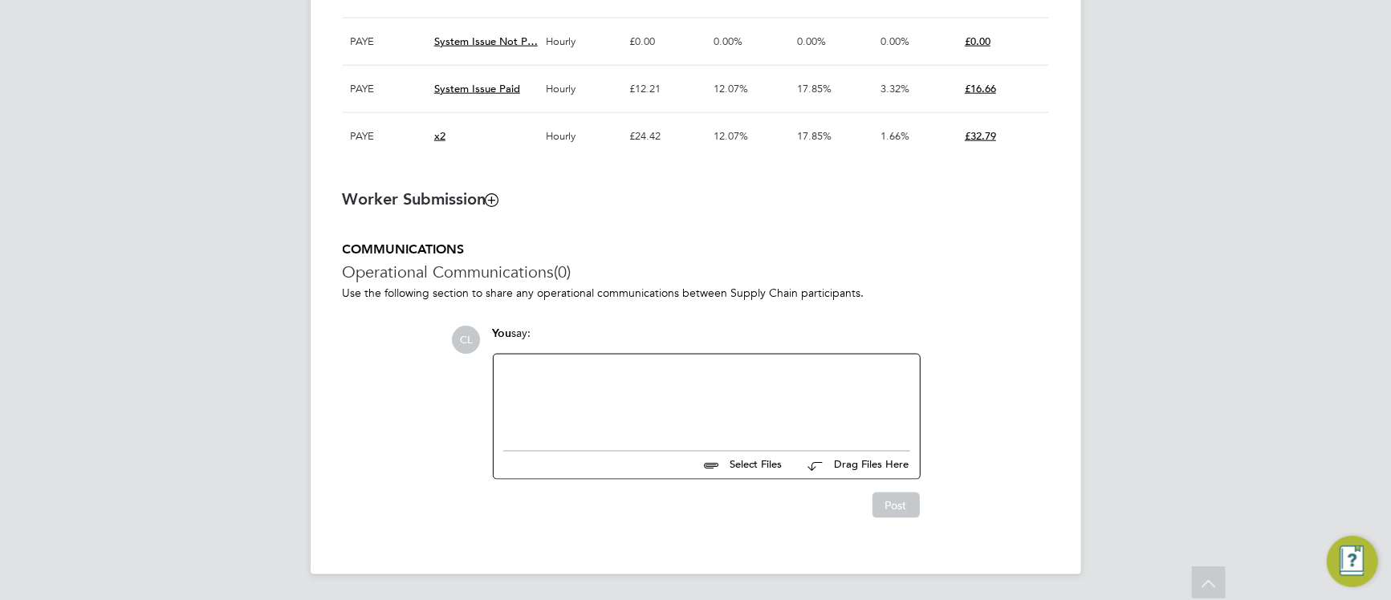
click at [562, 389] on div at bounding box center [706, 398] width 407 height 69
paste div
click at [915, 510] on button "Post" at bounding box center [895, 506] width 47 height 26
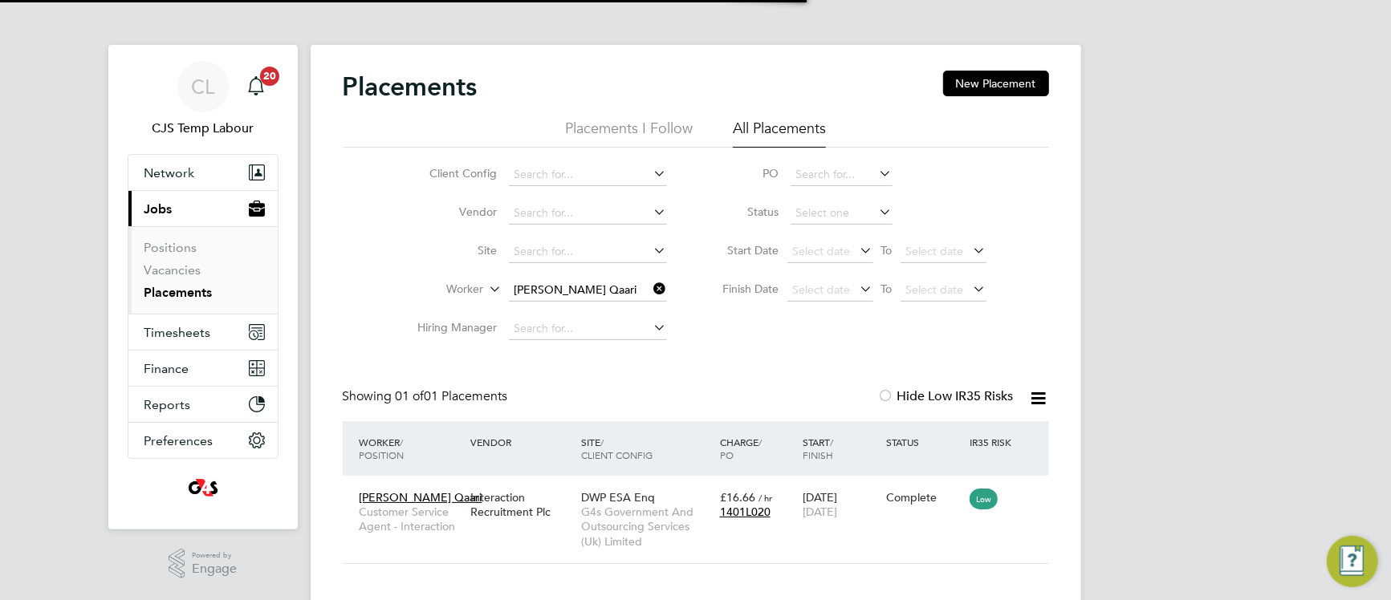
scroll to position [15, 75]
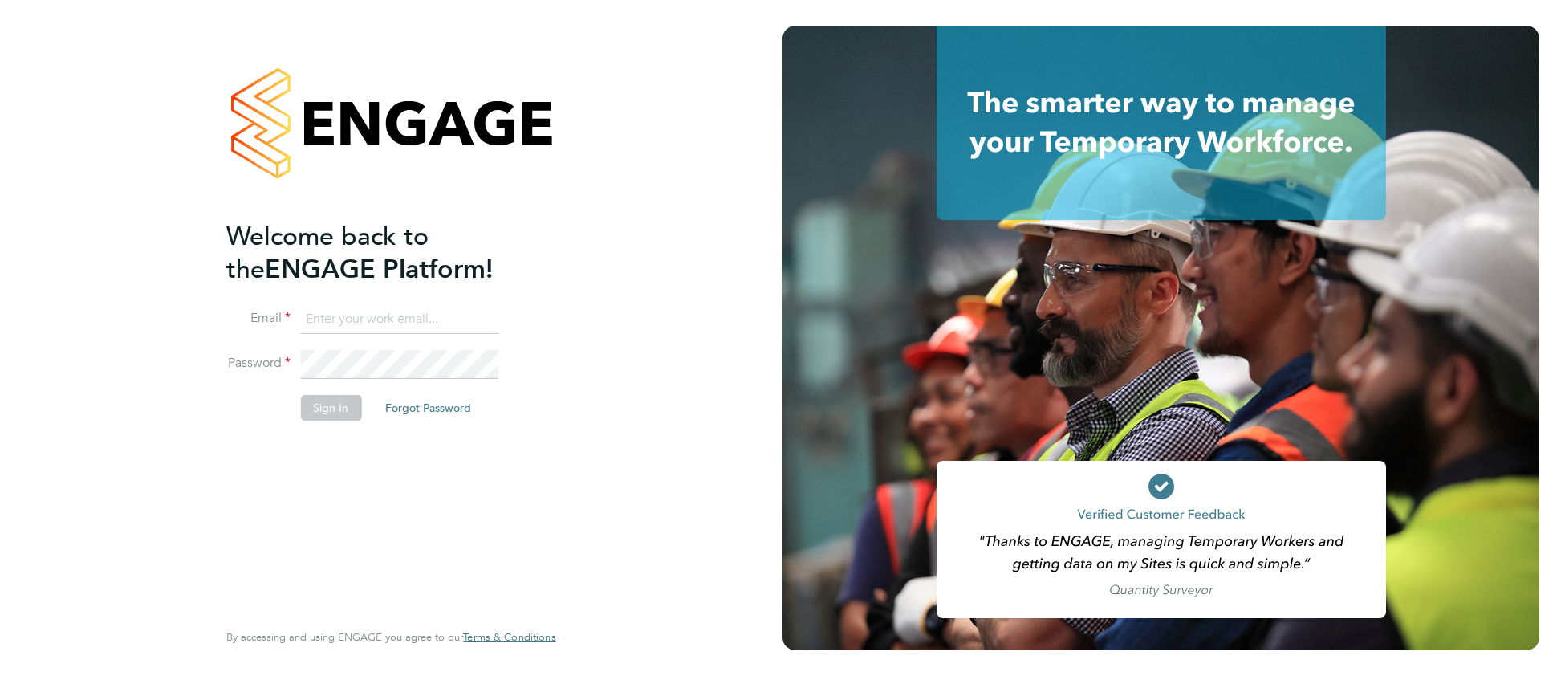
click at [337, 314] on input at bounding box center [399, 319] width 198 height 29
type input "[EMAIL_ADDRESS][DOMAIN_NAME]"
click at [335, 417] on button "Sign In" at bounding box center [330, 408] width 61 height 26
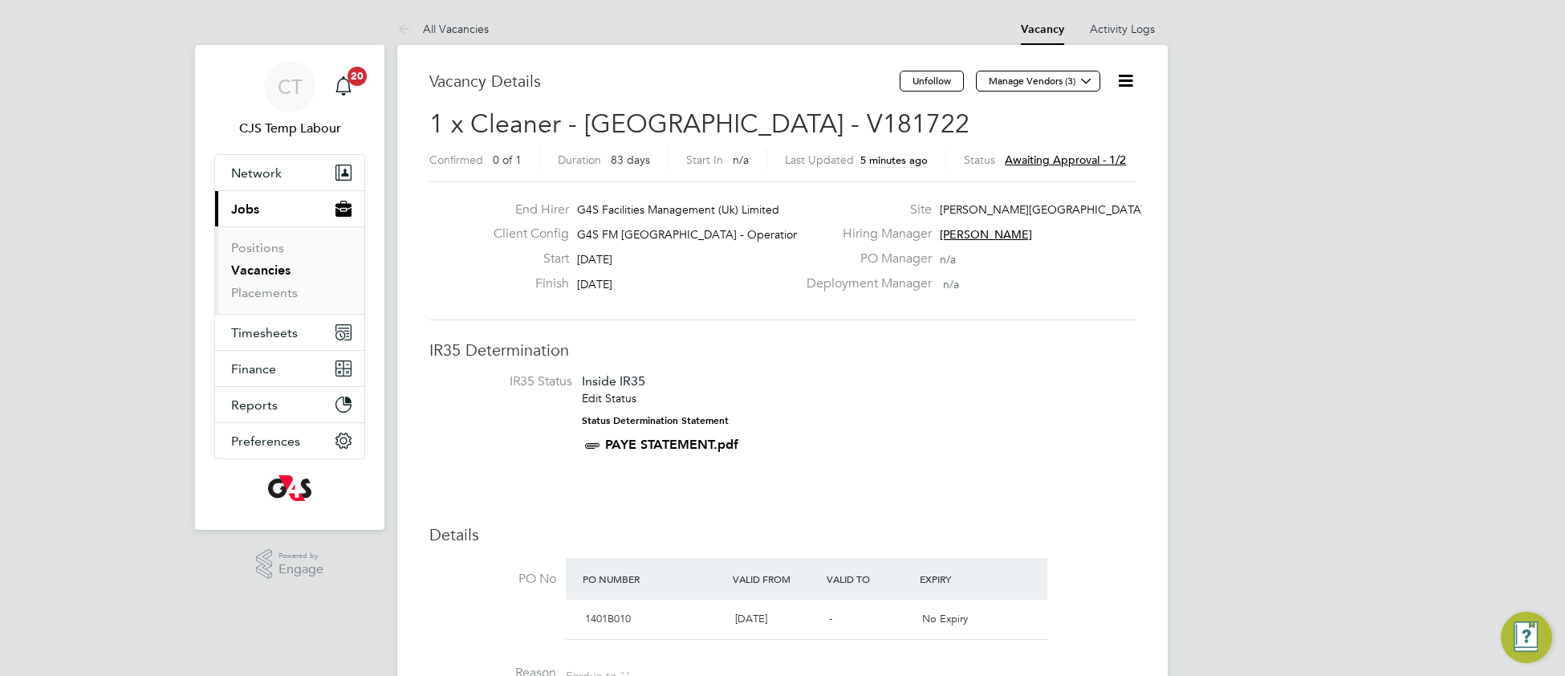
click at [1120, 87] on icon at bounding box center [1126, 81] width 20 height 20
drag, startPoint x: 940, startPoint y: 434, endPoint x: 1006, endPoint y: 393, distance: 78.2
click at [943, 433] on li "IR35 Status Inside IR35 Edit Status Status Determination Statement PAYE STATEME…" at bounding box center [782, 416] width 674 height 87
click at [1128, 87] on icon at bounding box center [1126, 81] width 20 height 20
click at [1046, 178] on li "Approve" at bounding box center [1075, 172] width 116 height 22
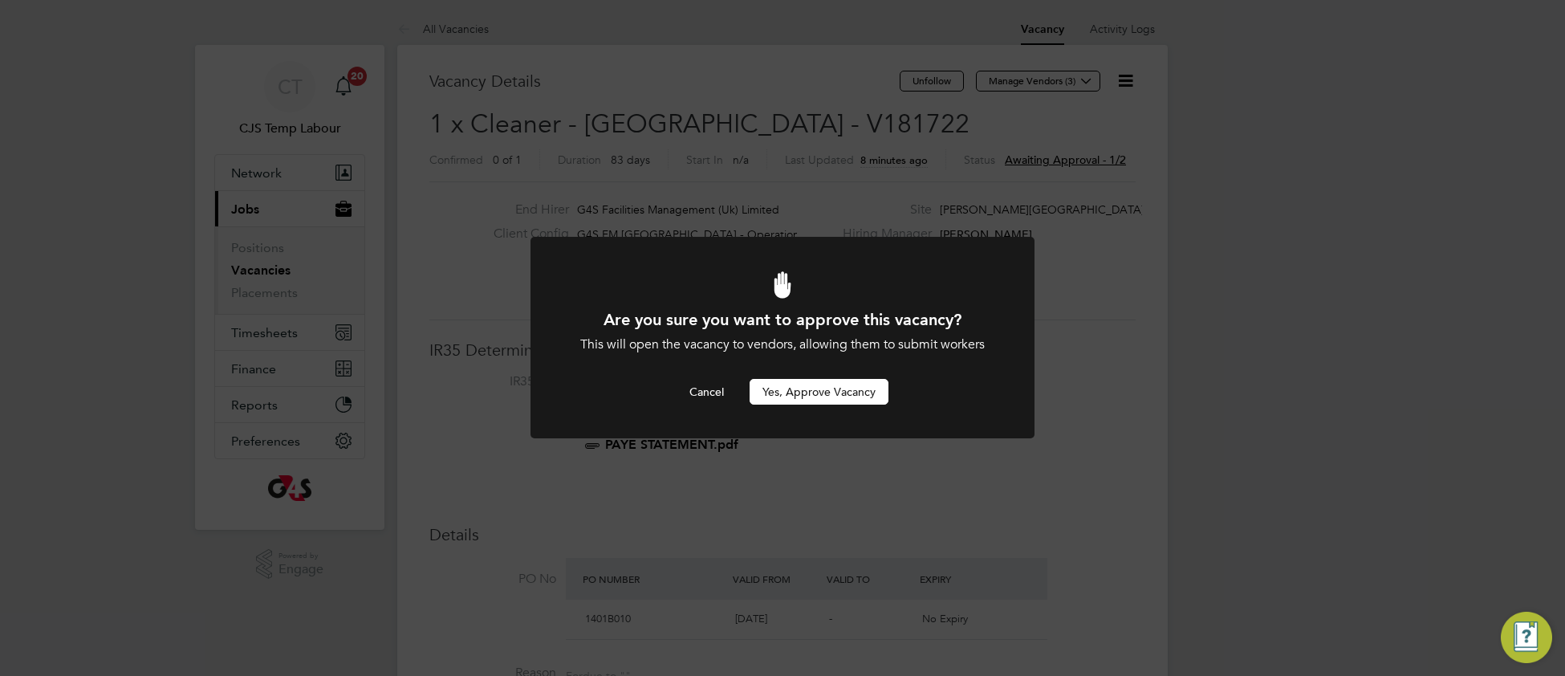
click at [803, 400] on button "Yes, Approve Vacancy" at bounding box center [819, 392] width 139 height 26
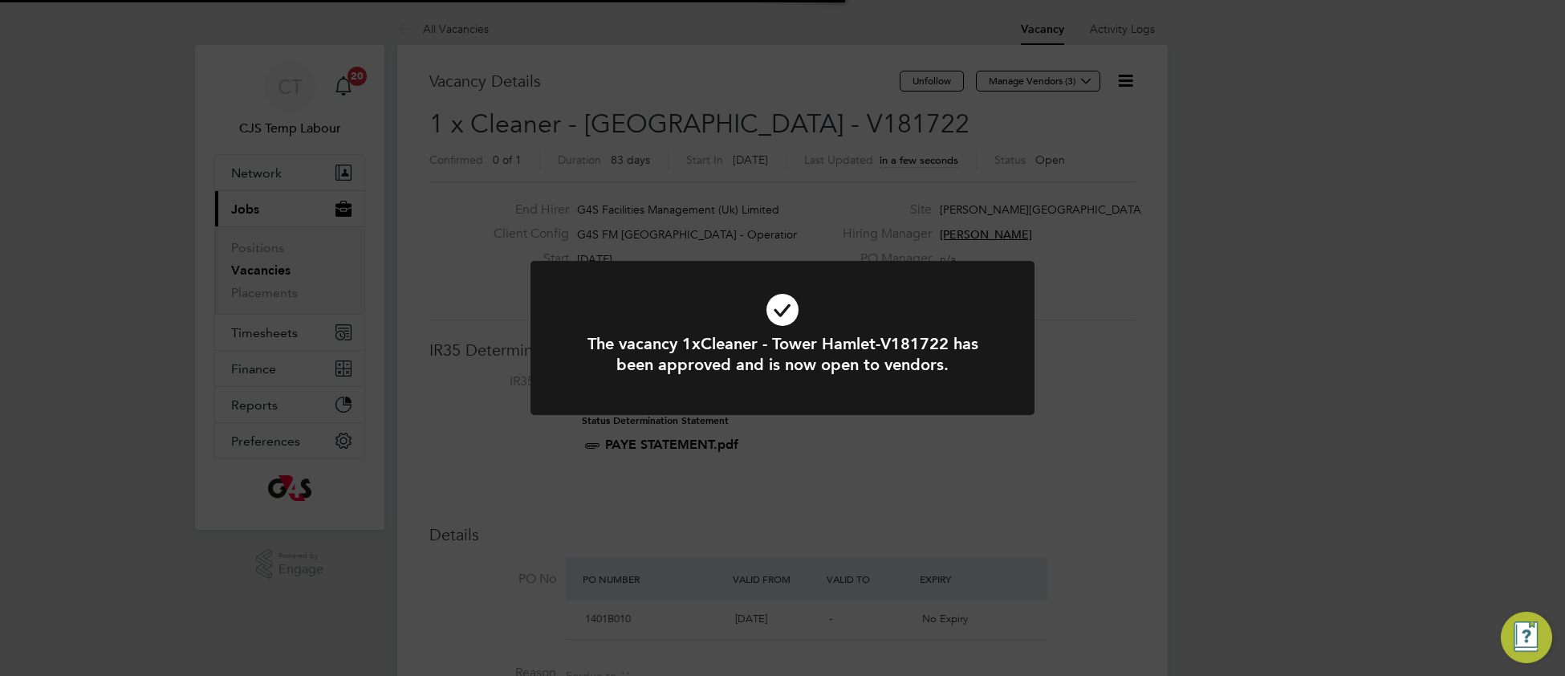
scroll to position [47, 112]
click at [604, 283] on icon at bounding box center [782, 309] width 417 height 63
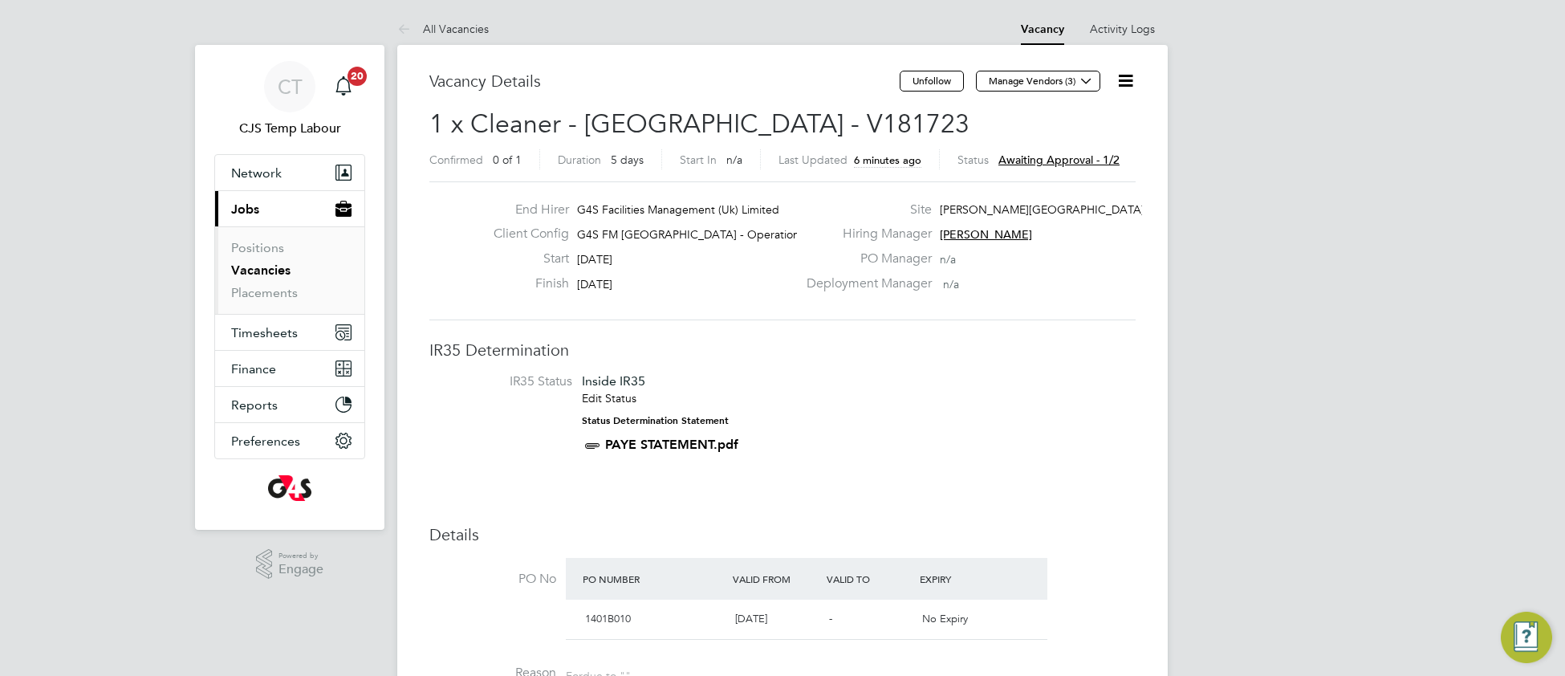
click at [912, 438] on li "IR35 Status Inside IR35 Edit Status Status Determination Statement PAYE STATEME…" at bounding box center [782, 416] width 674 height 87
click at [1125, 85] on icon at bounding box center [1126, 81] width 20 height 20
click at [1046, 173] on li "Approve" at bounding box center [1075, 172] width 116 height 22
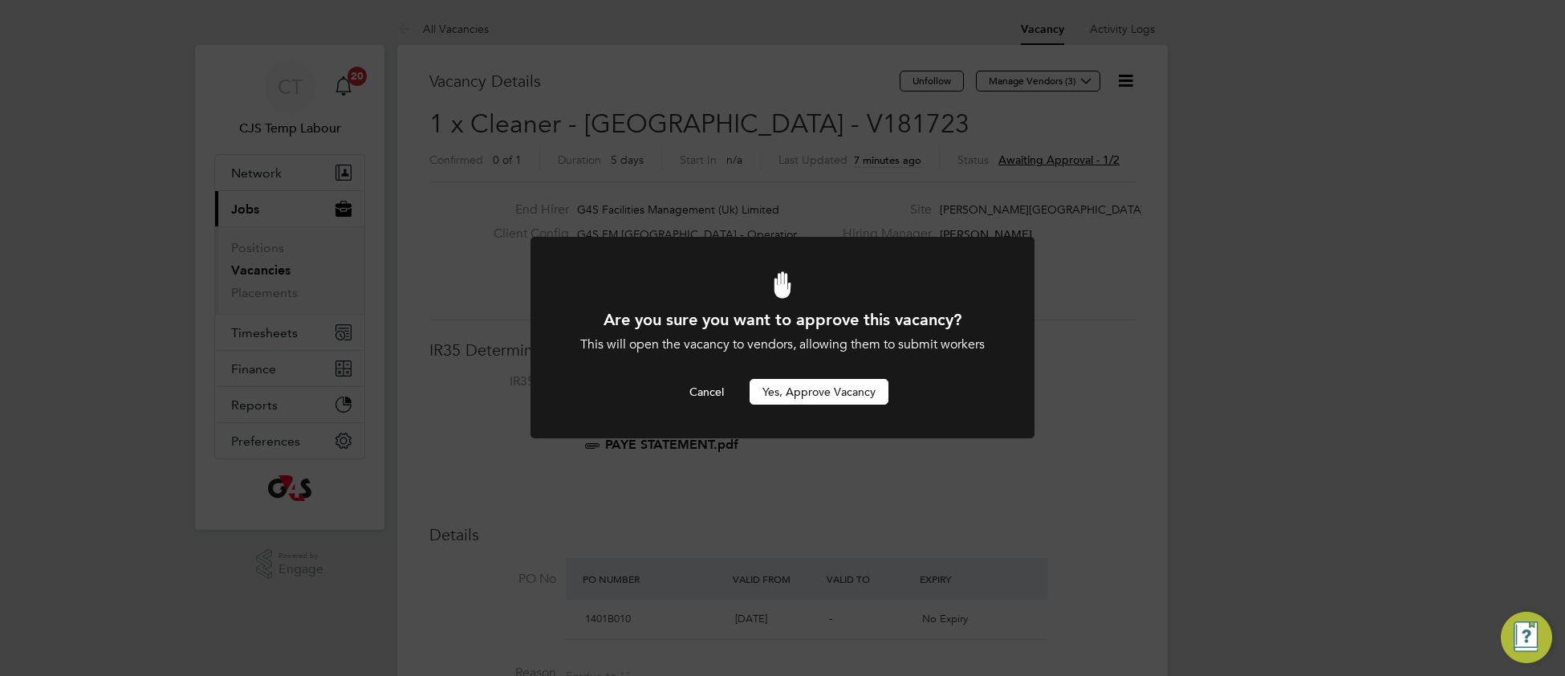
click at [807, 394] on button "Yes, Approve Vacancy" at bounding box center [819, 392] width 139 height 26
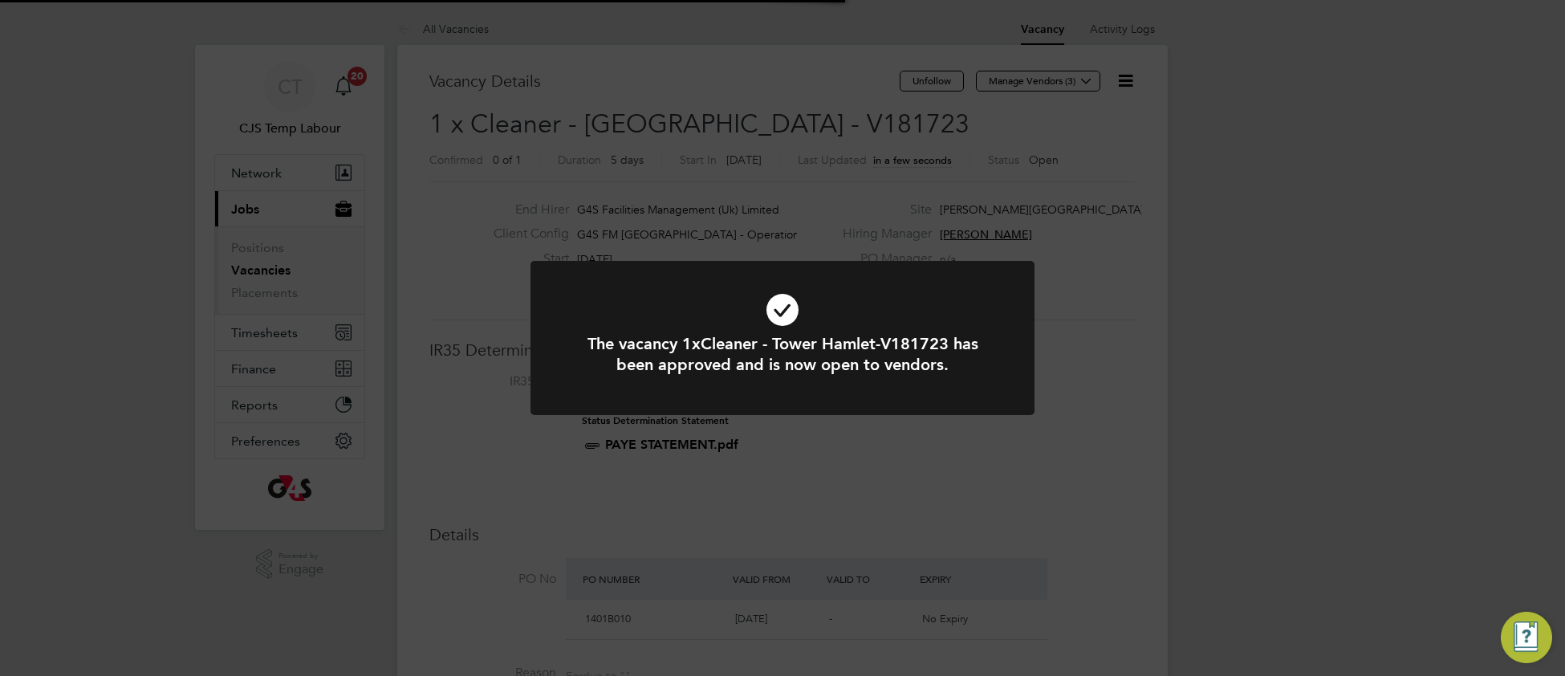
scroll to position [47, 112]
drag, startPoint x: 636, startPoint y: 313, endPoint x: 624, endPoint y: 292, distance: 24.1
click at [636, 311] on icon at bounding box center [782, 309] width 417 height 63
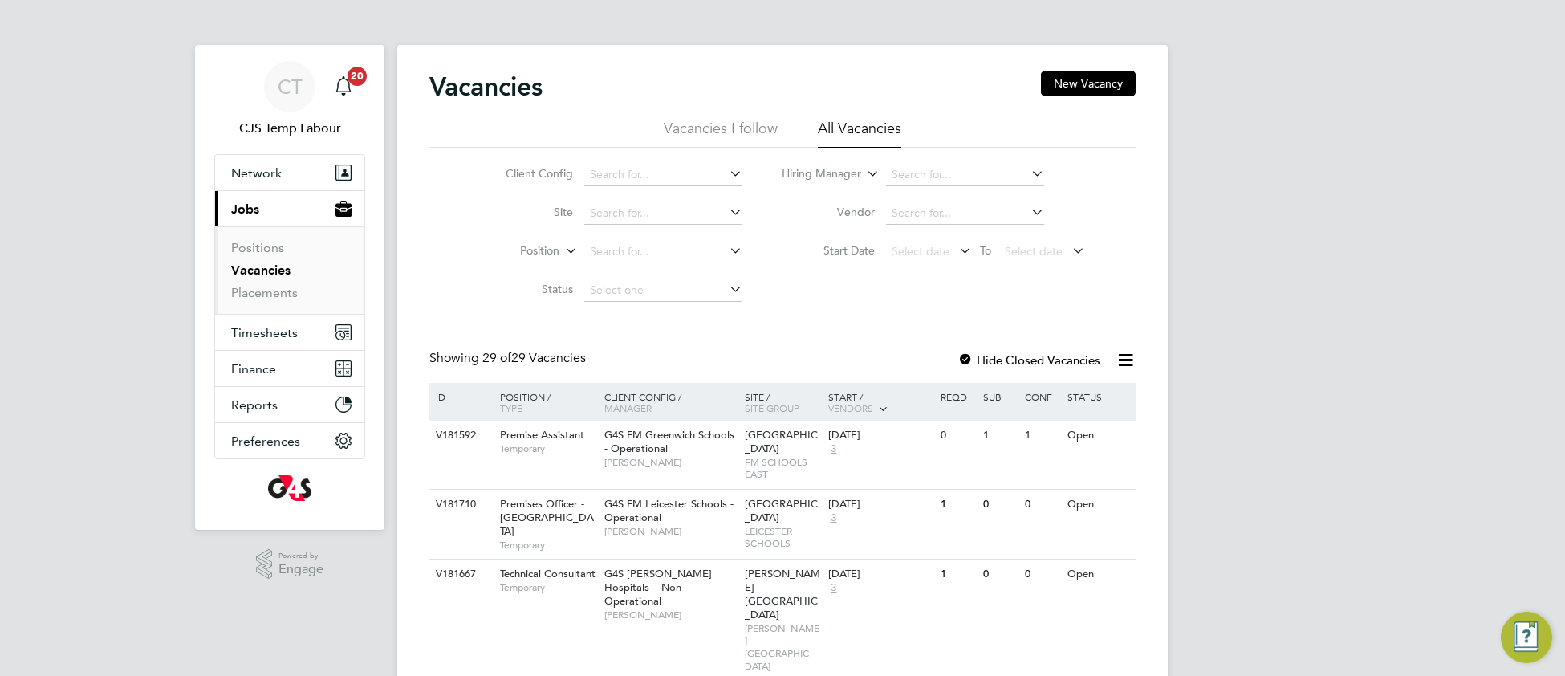
click at [637, 161] on li "Client Config" at bounding box center [612, 175] width 302 height 39
click at [635, 174] on input at bounding box center [663, 175] width 158 height 22
click at [653, 210] on li "G4S FM Tower Hamlets - Operational" at bounding box center [694, 219] width 222 height 22
type input "G4S FM [GEOGRAPHIC_DATA] - Operational"
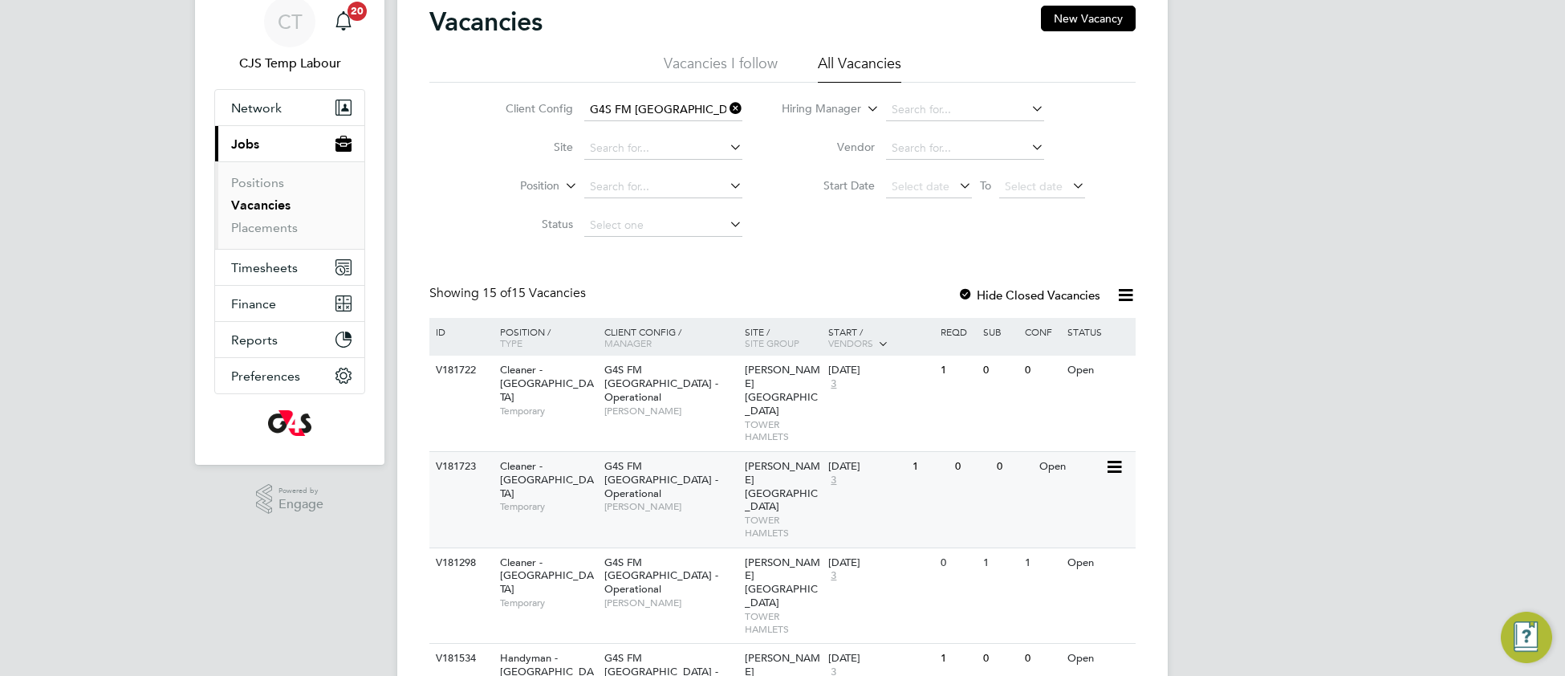
scroll to position [70, 0]
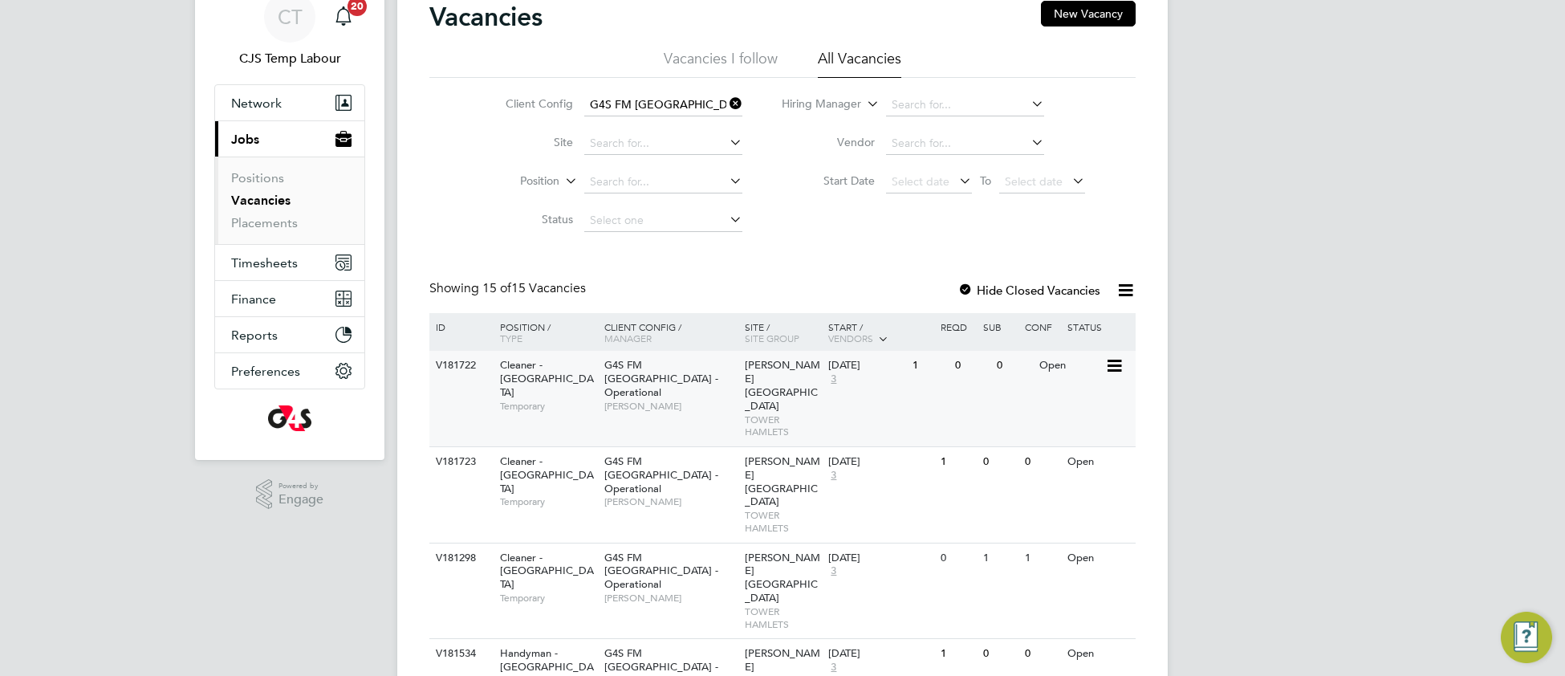
click at [674, 400] on span "[PERSON_NAME]" at bounding box center [670, 406] width 132 height 13
click at [726, 103] on icon at bounding box center [726, 103] width 0 height 22
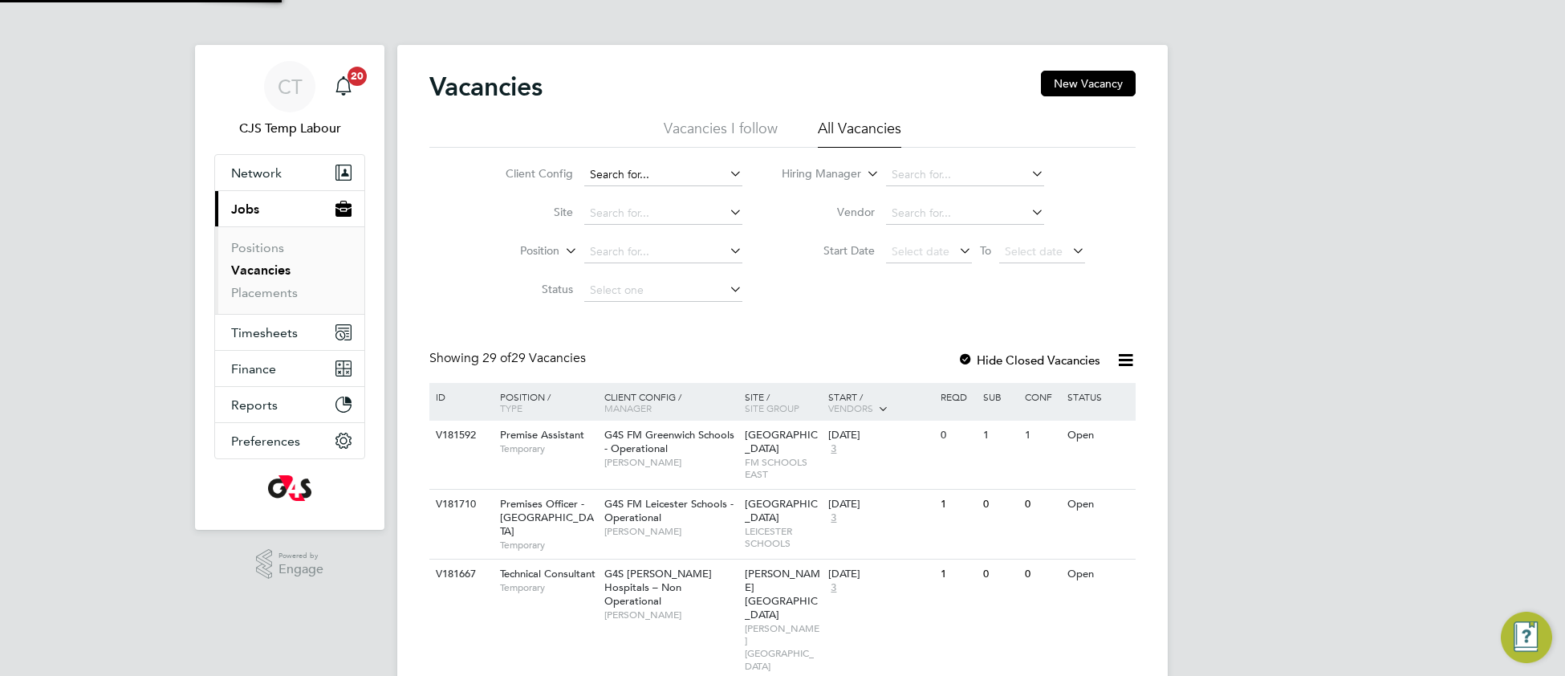
click at [636, 173] on input at bounding box center [663, 175] width 158 height 22
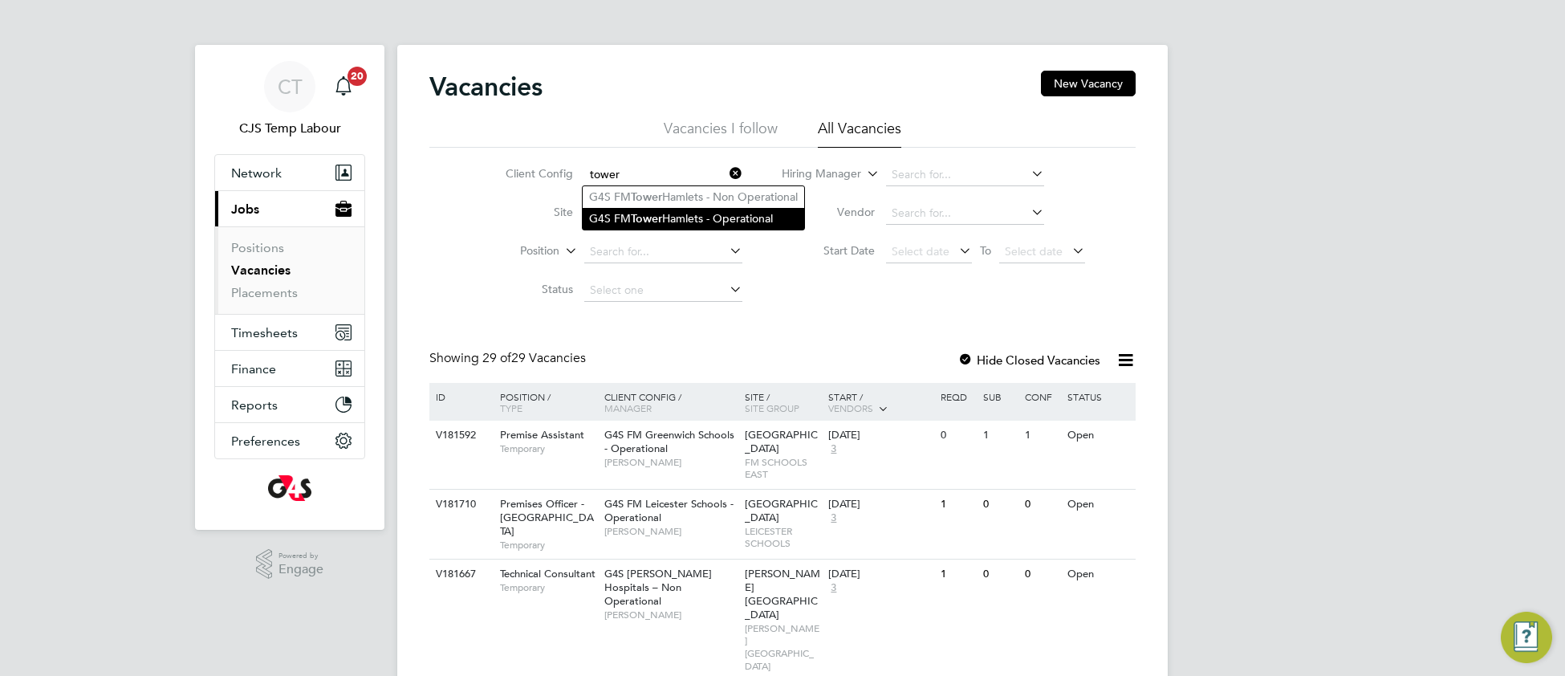
click at [657, 224] on b "Tower" at bounding box center [646, 219] width 31 height 14
type input "G4S FM [GEOGRAPHIC_DATA] - Operational"
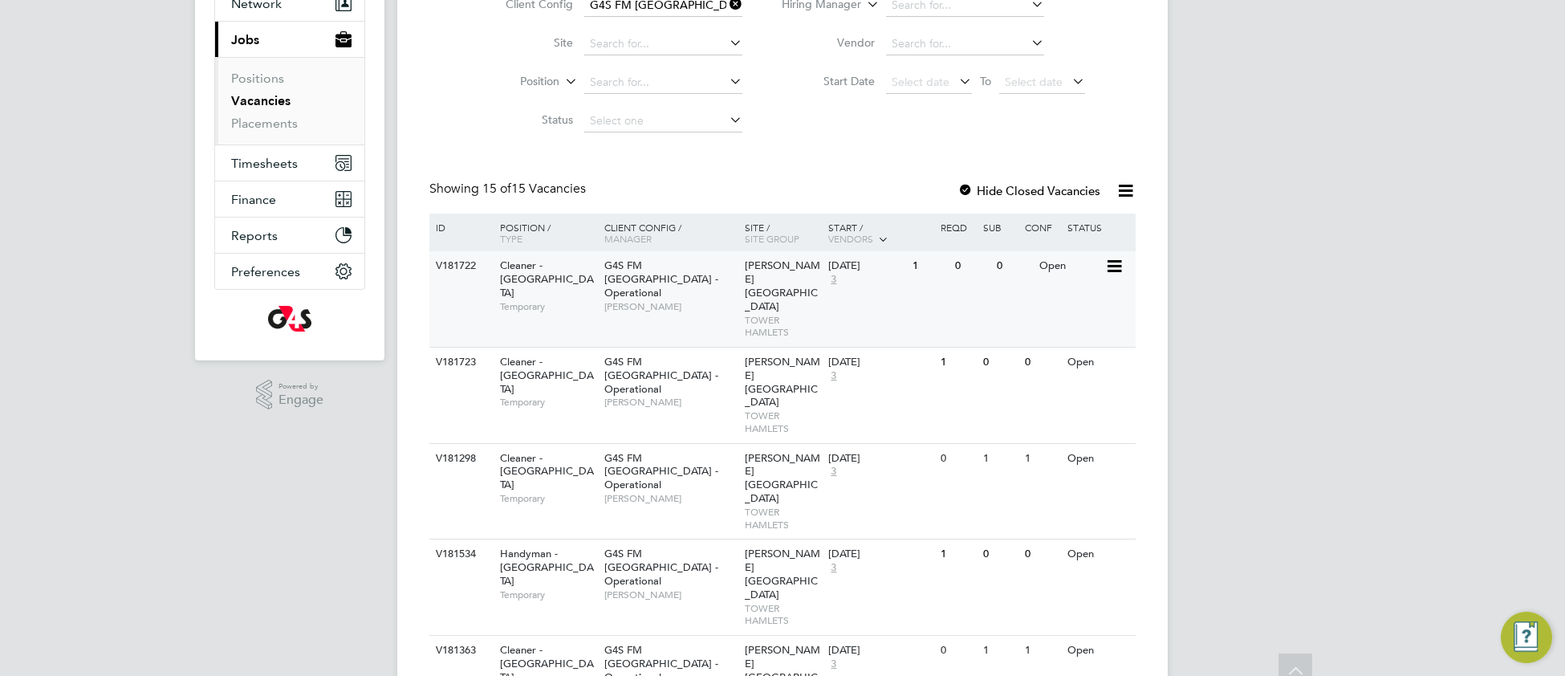
scroll to position [238, 0]
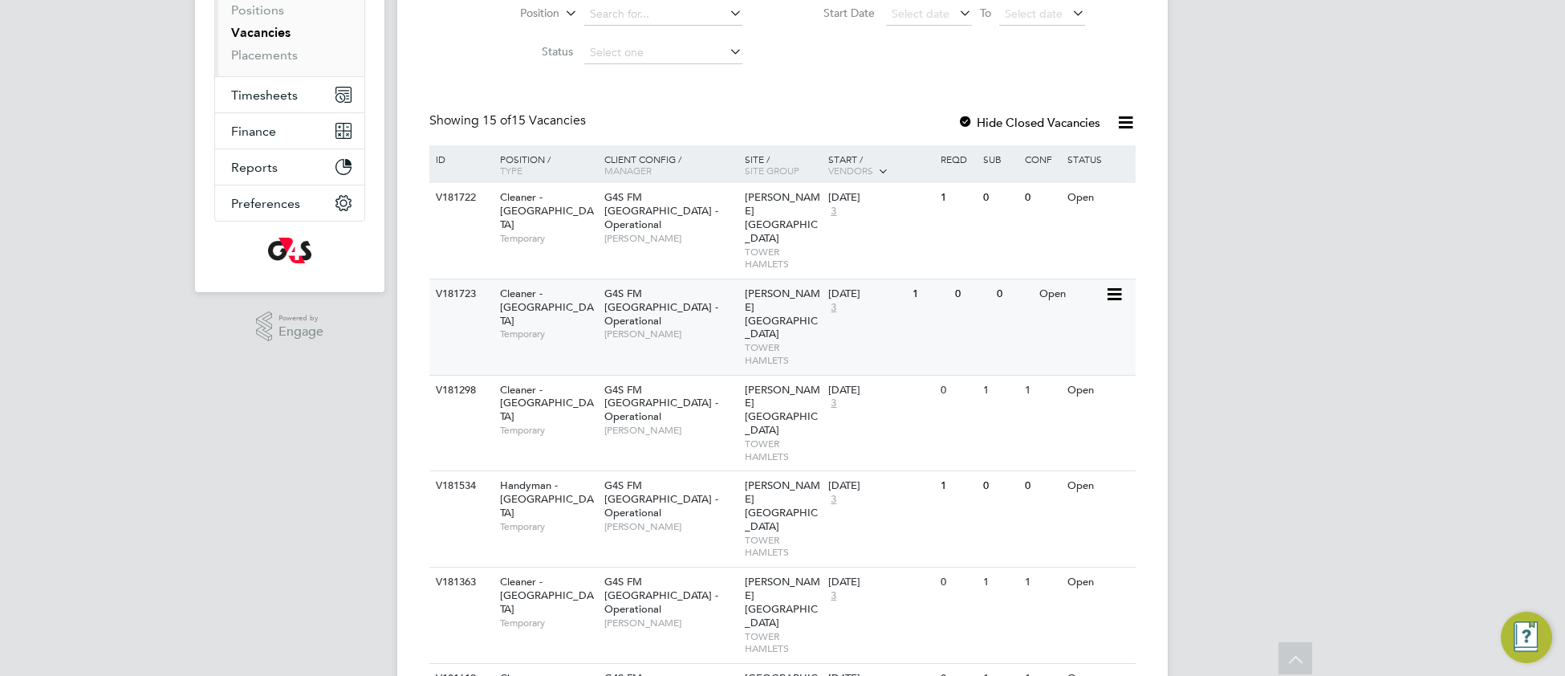
click at [659, 327] on div "V181723 Cleaner - Tower Hamlet Temporary G4S FM Tower Hamlets - Operational Yus…" at bounding box center [782, 326] width 706 height 96
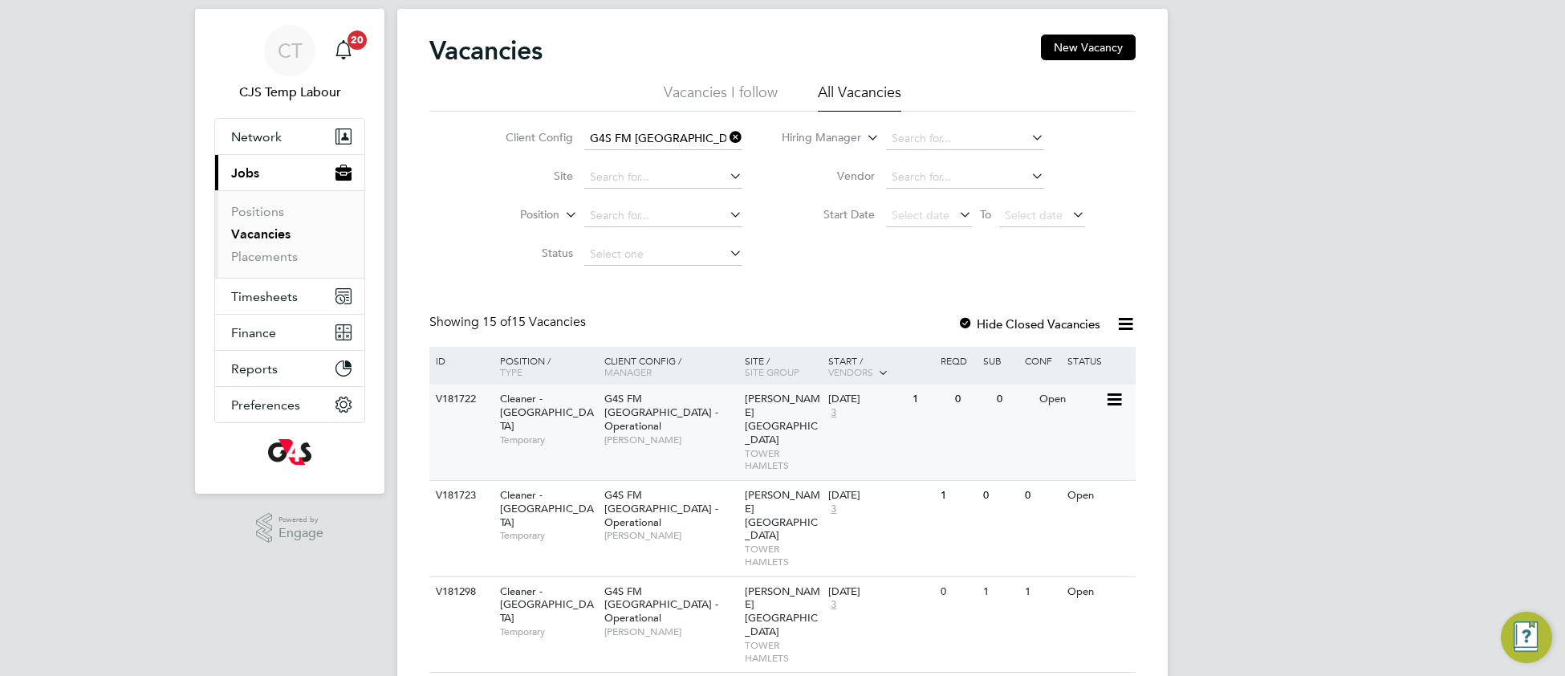
scroll to position [0, 0]
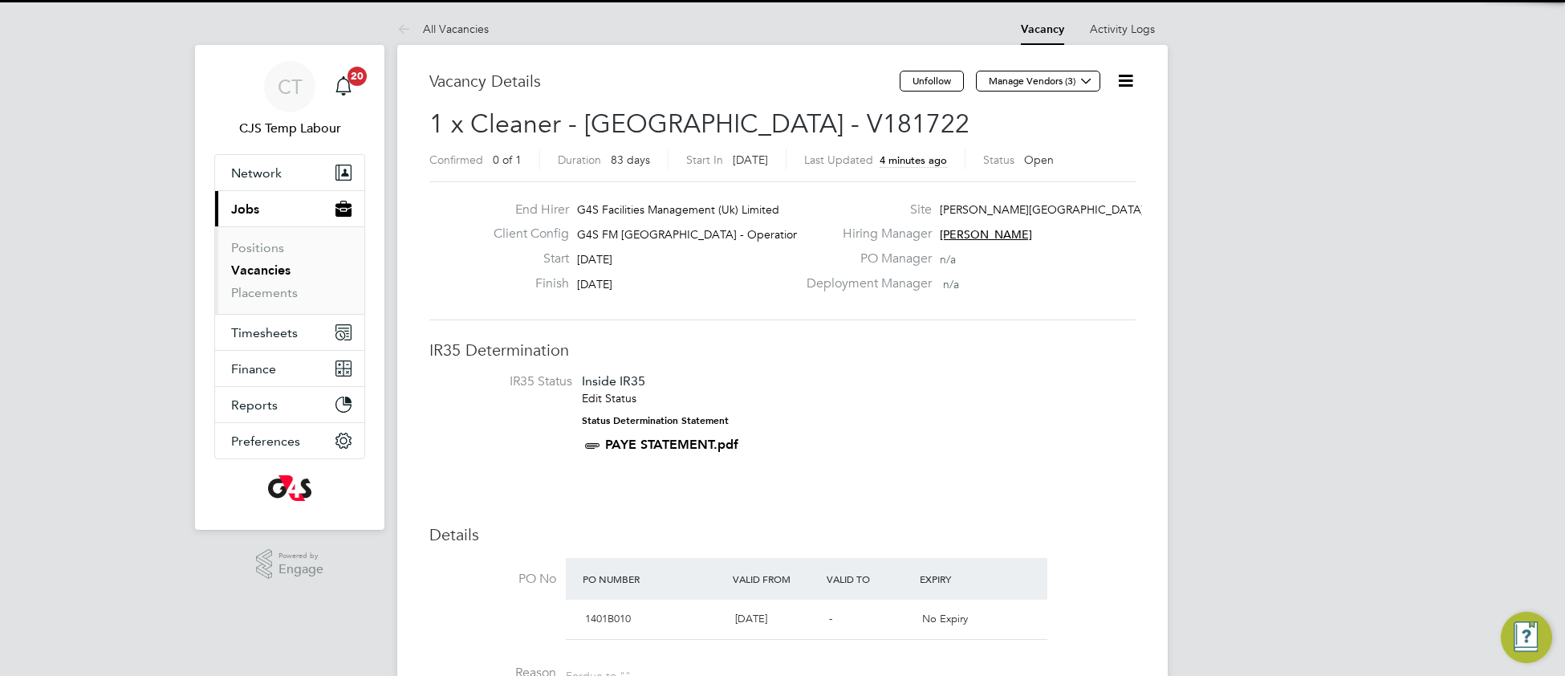
click at [853, 412] on li "IR35 Status Inside IR35 Edit Status Status Determination Statement PAYE STATEME…" at bounding box center [782, 416] width 674 height 87
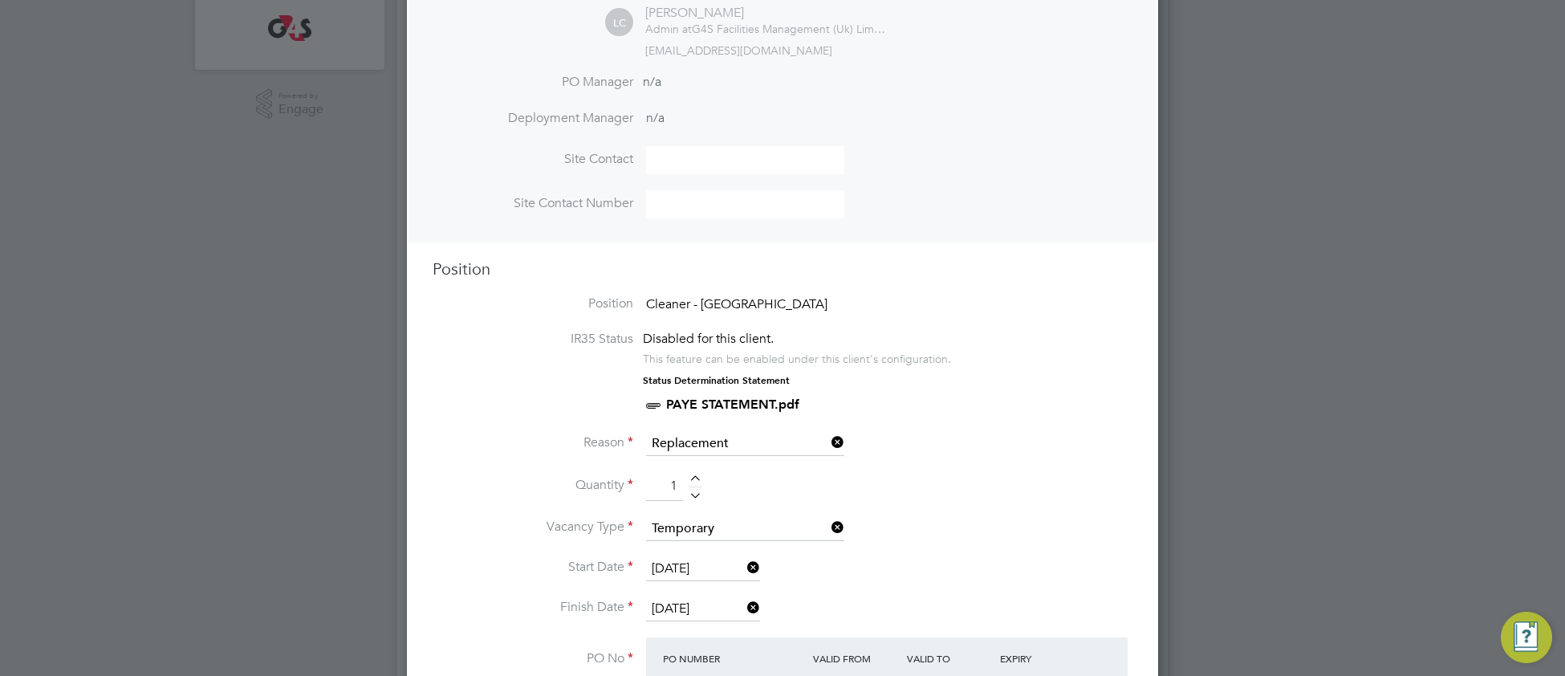
scroll to position [712, 0]
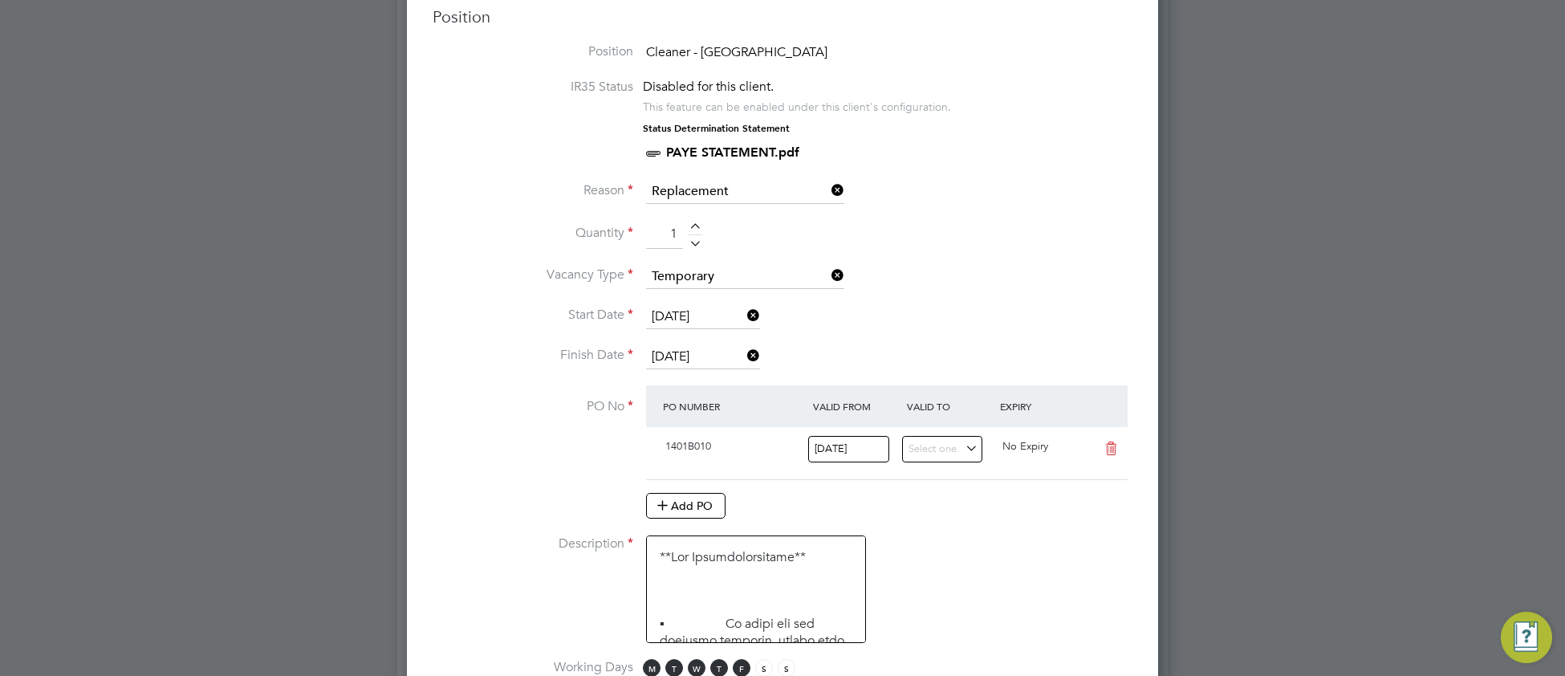
click at [677, 349] on input "[DATE]" at bounding box center [703, 357] width 114 height 24
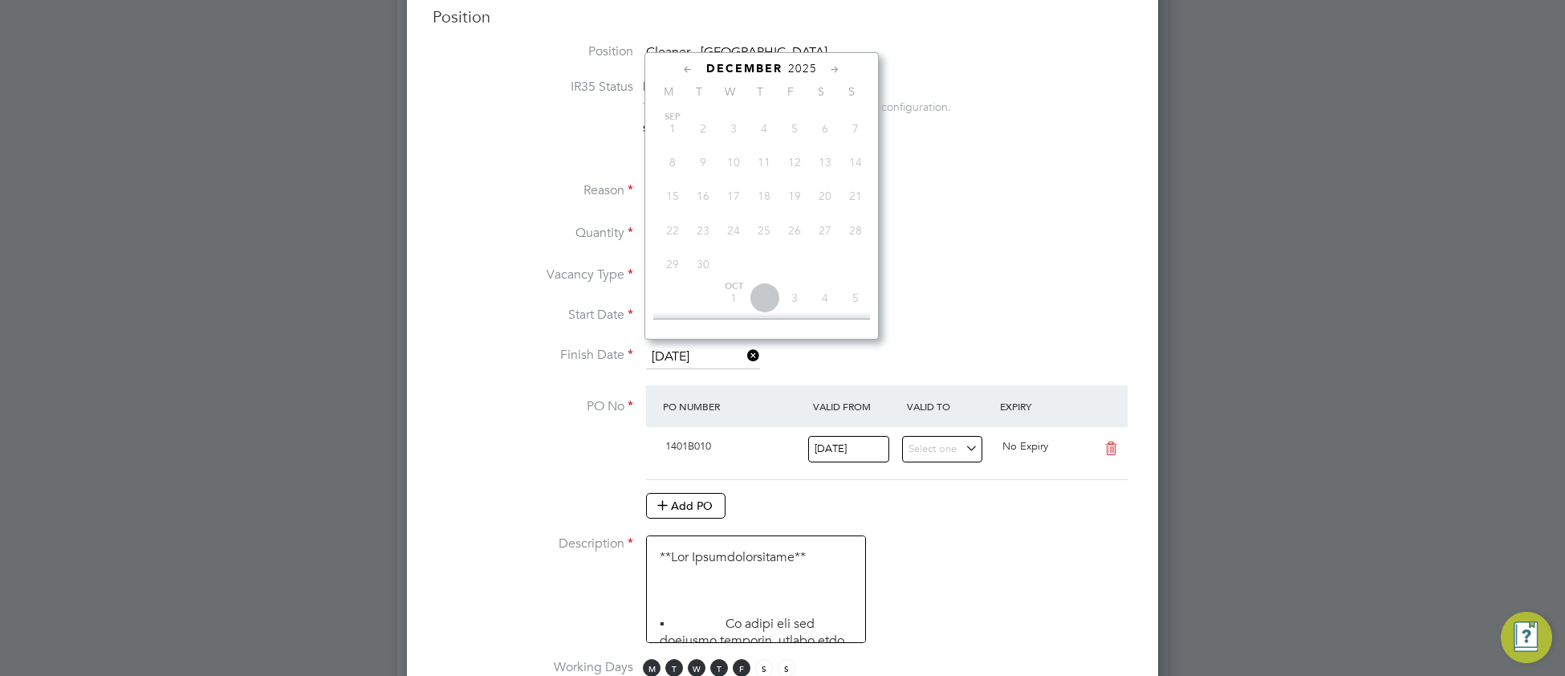
scroll to position [558, 0]
click at [738, 195] on span "24" at bounding box center [733, 180] width 30 height 30
type input "[DATE]"
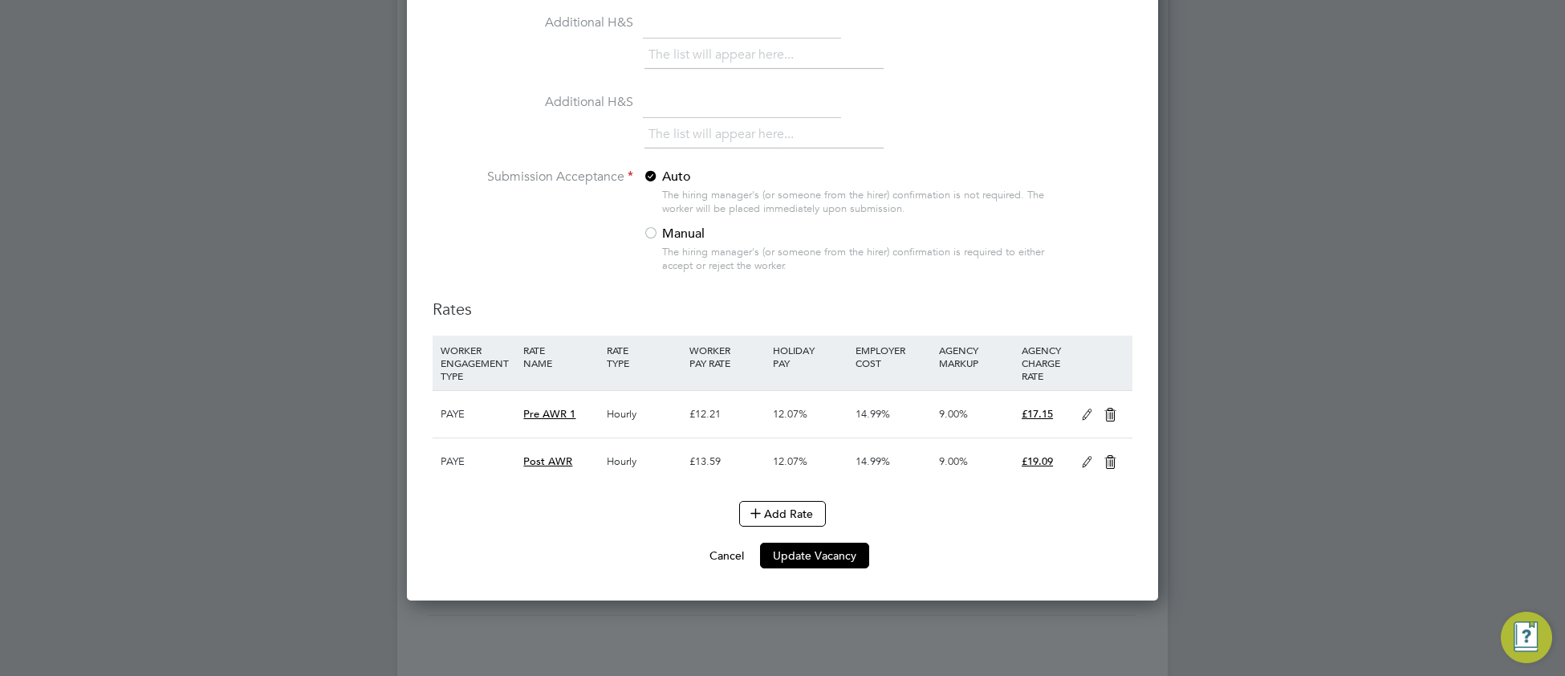
scroll to position [2097, 0]
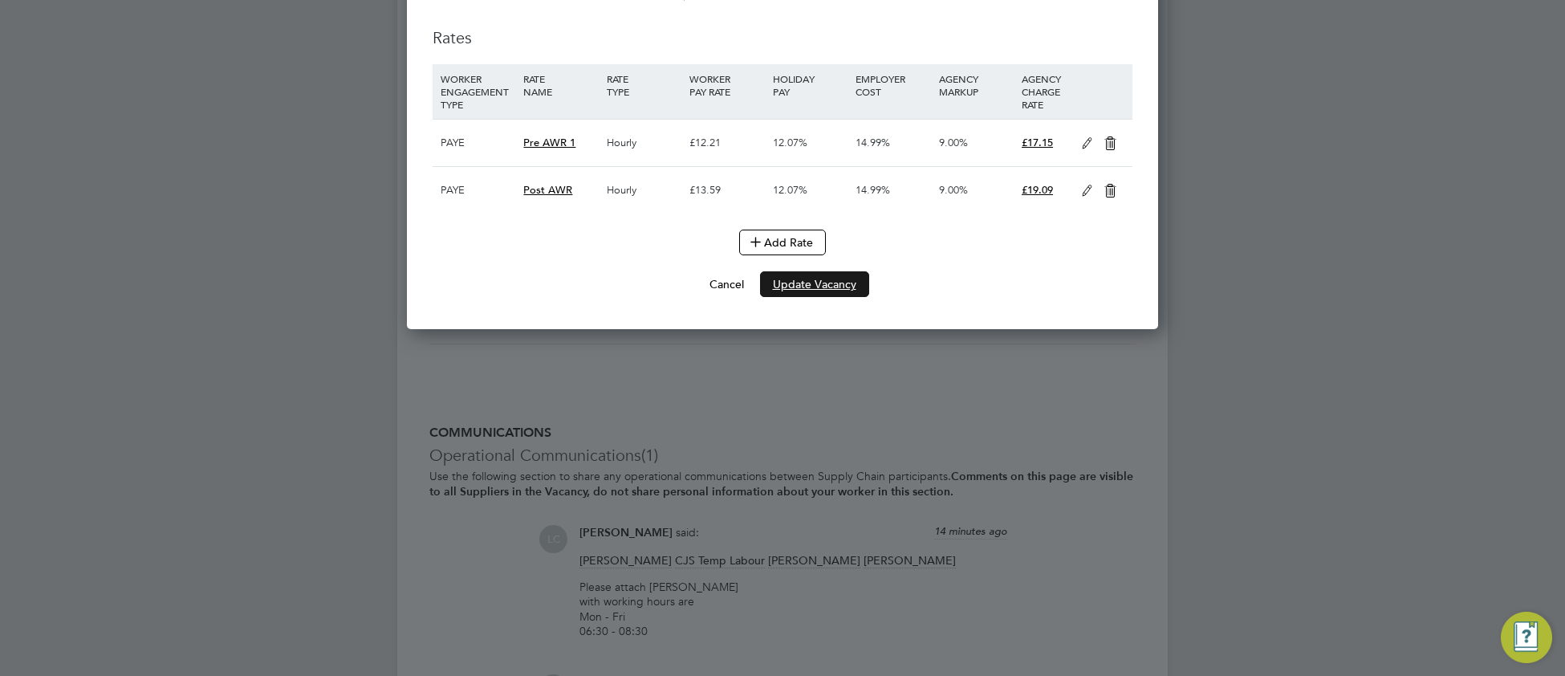
click at [812, 297] on button "Update Vacancy" at bounding box center [814, 284] width 109 height 26
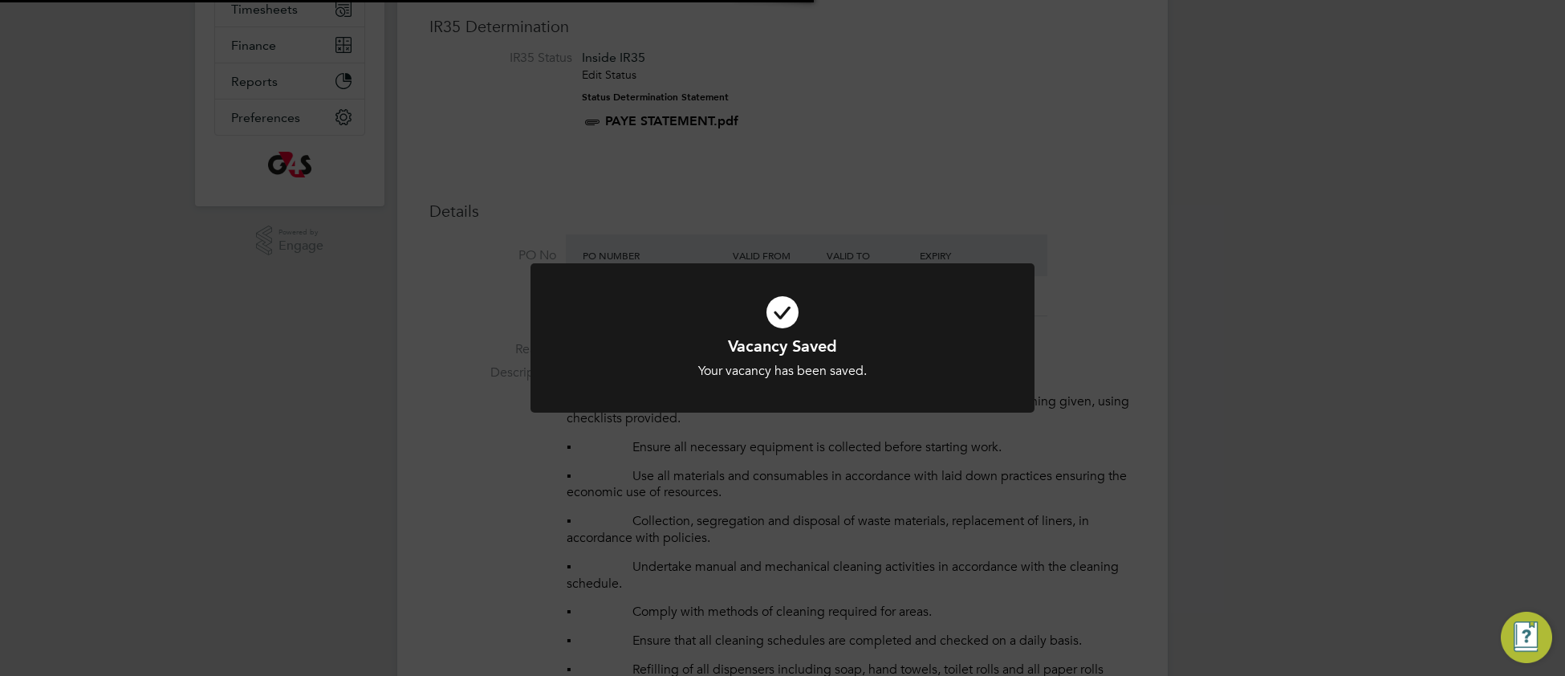
scroll to position [7, 7]
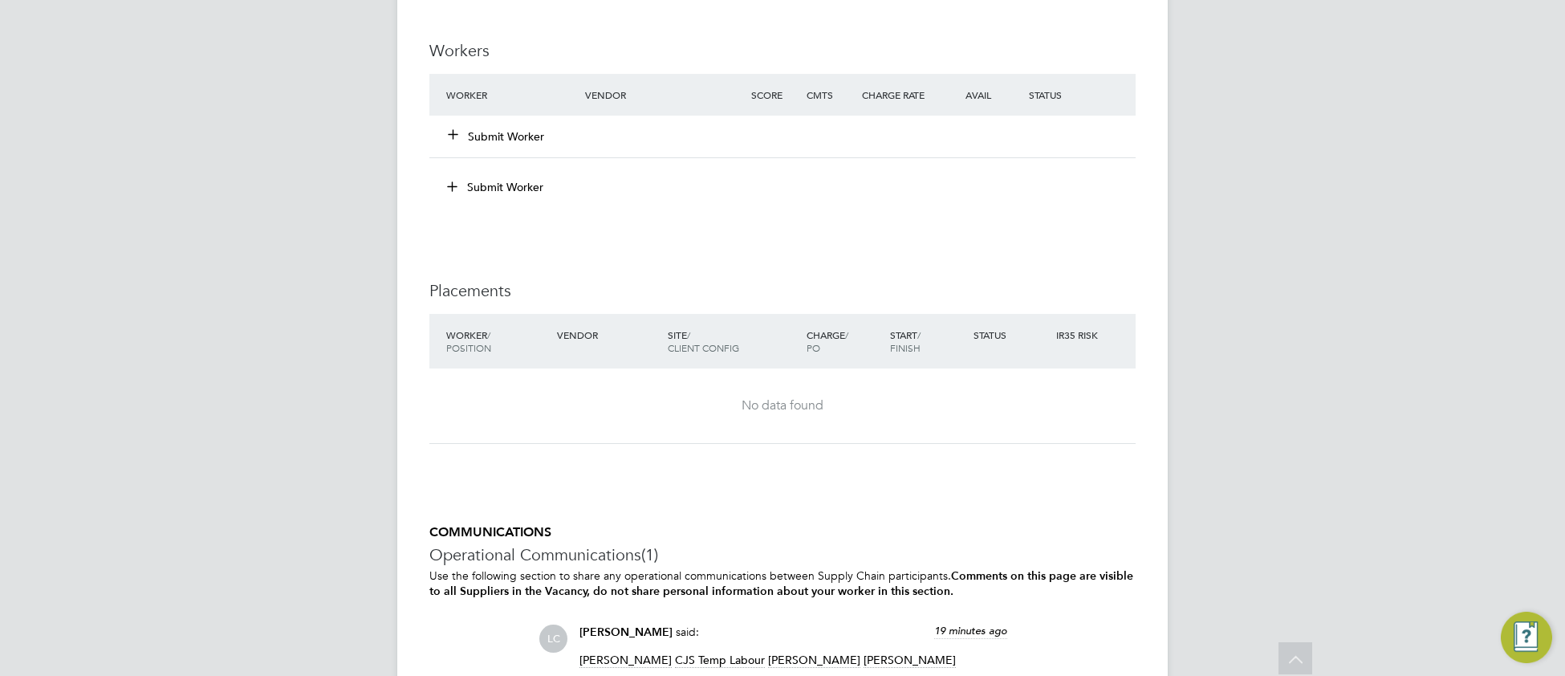
scroll to position [1970, 0]
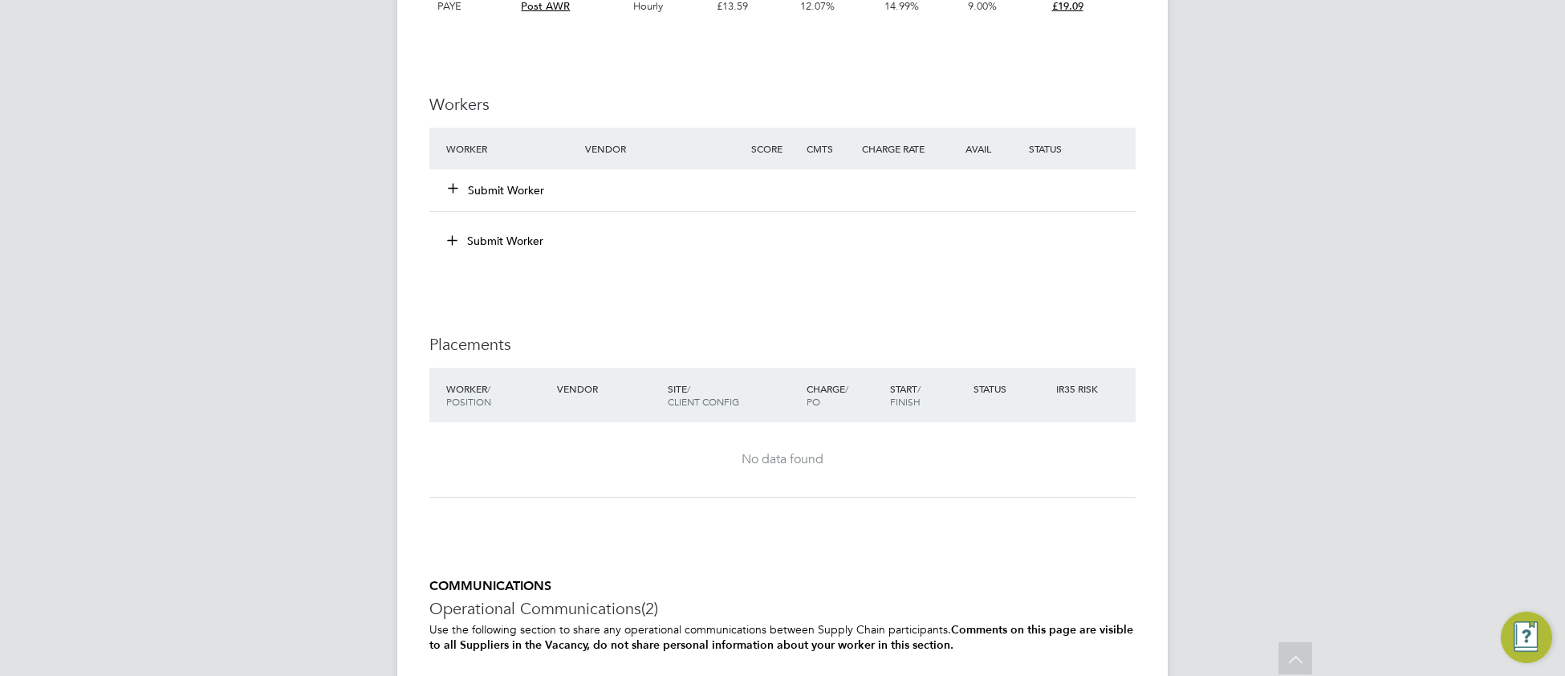
scroll to position [1916, 0]
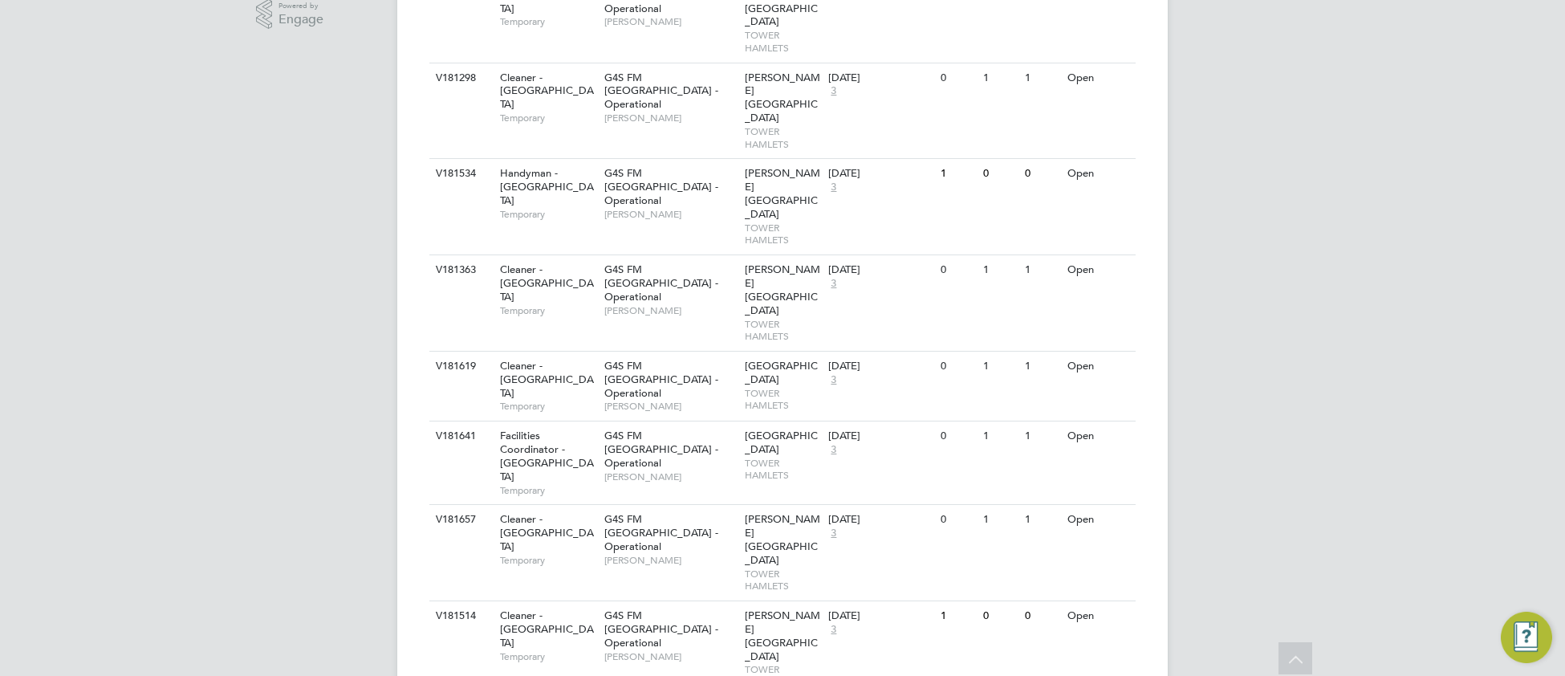
scroll to position [548, 0]
click at [694, 353] on div "G4S FM Tower Hamlets - Operational [PERSON_NAME]" at bounding box center [670, 387] width 140 height 69
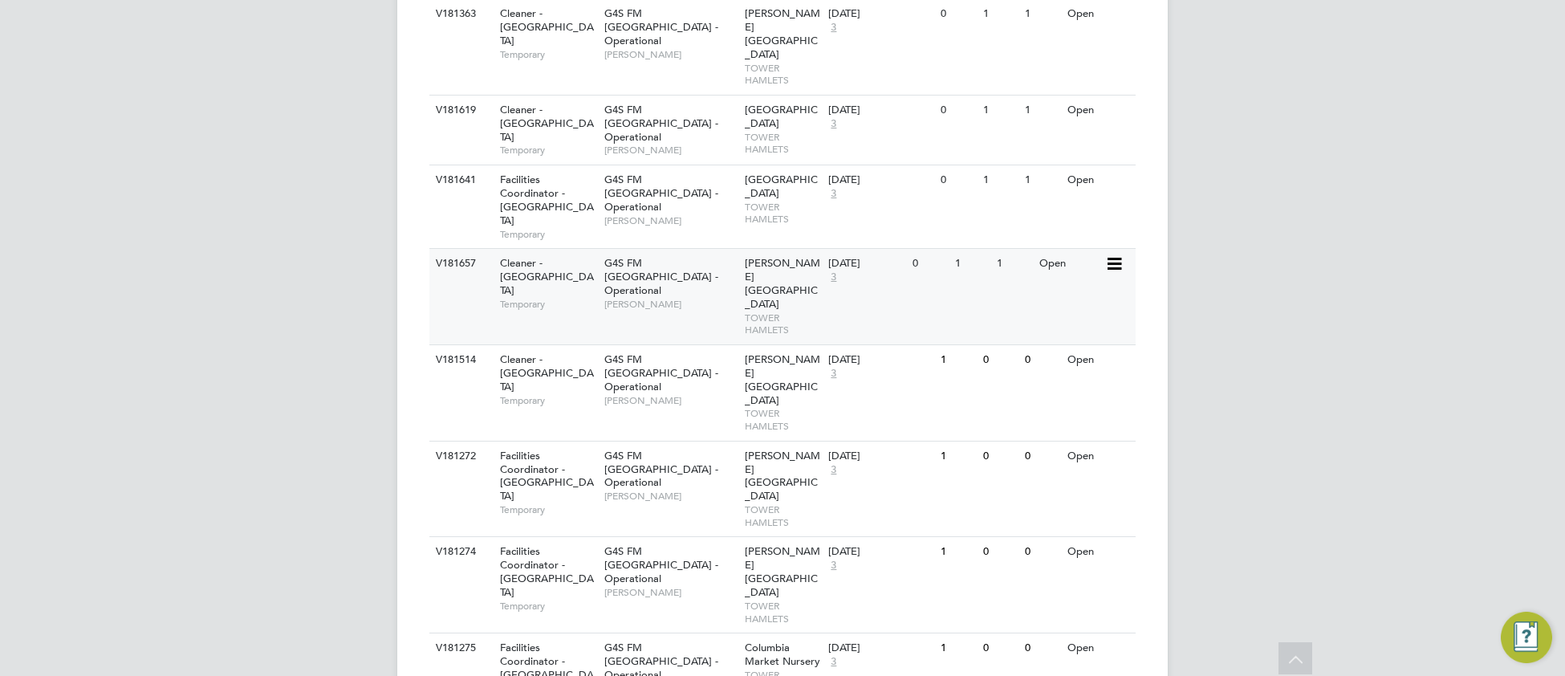
scroll to position [829, 0]
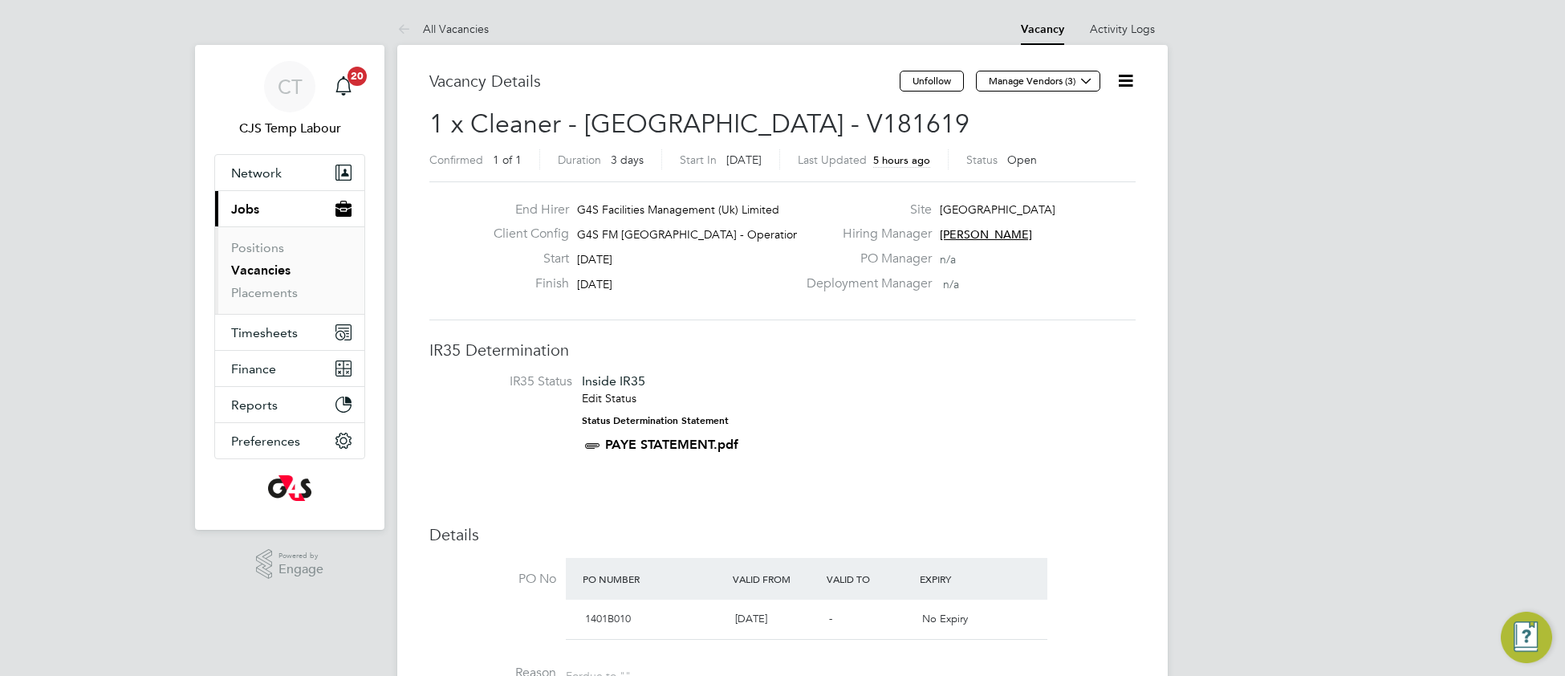
click at [1124, 88] on icon at bounding box center [1126, 81] width 20 height 20
click at [1083, 140] on li "Update Status" at bounding box center [1085, 141] width 93 height 22
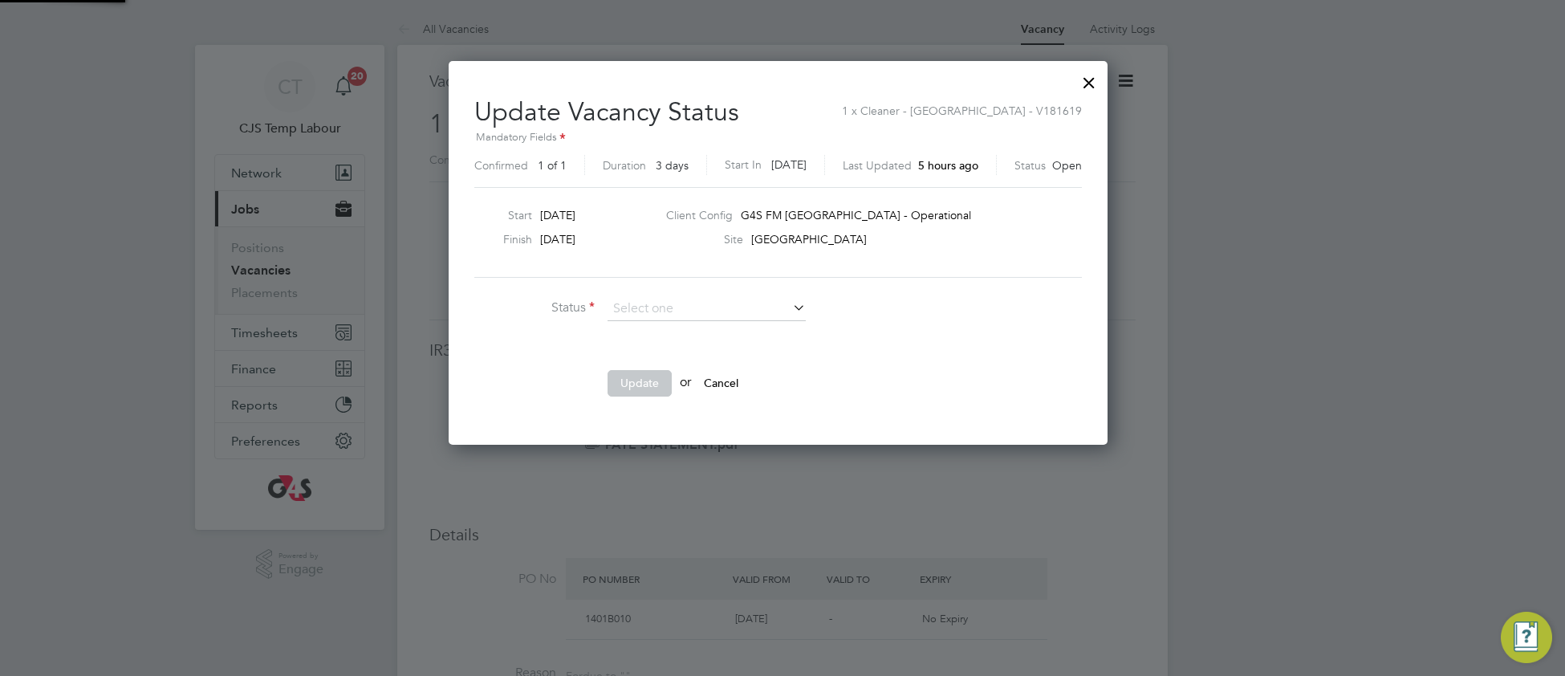
scroll to position [384, 668]
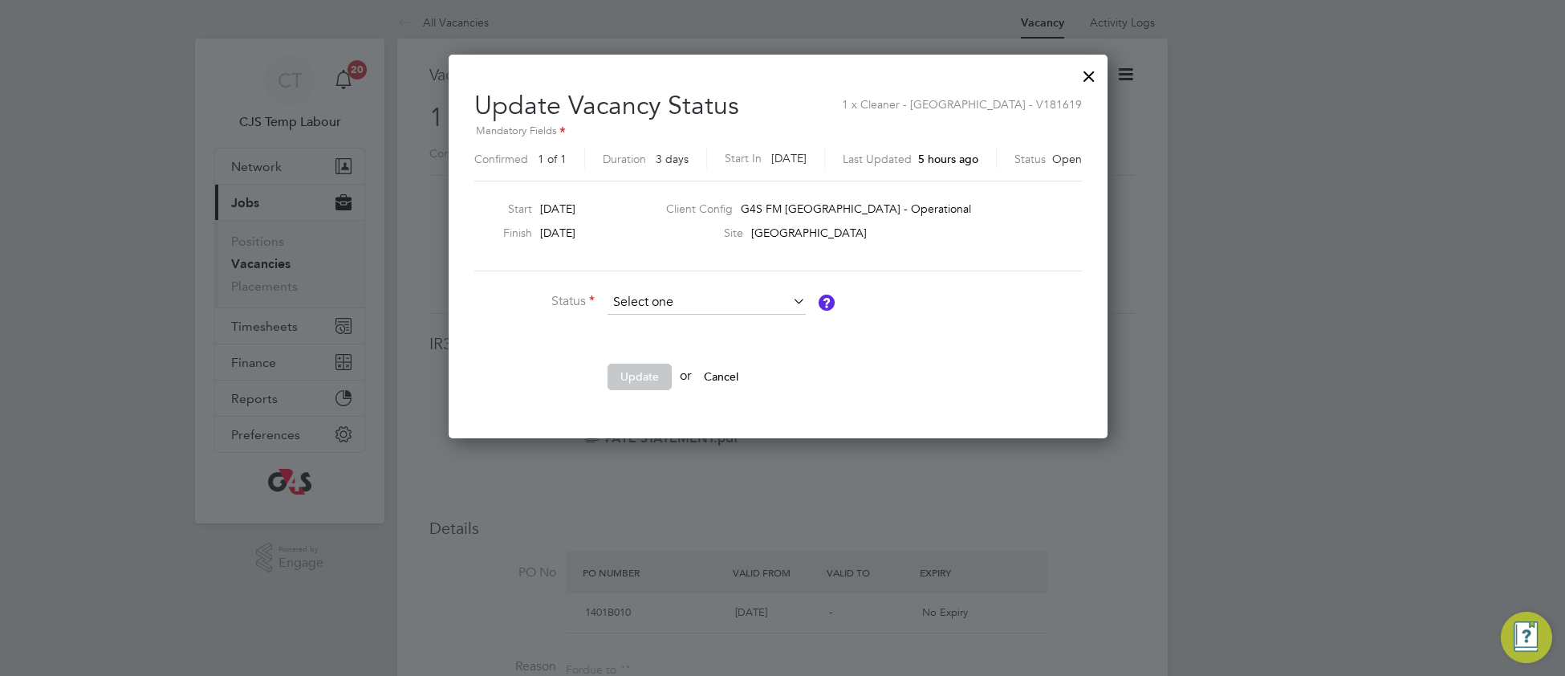
click at [641, 298] on input at bounding box center [707, 303] width 198 height 24
click at [655, 351] on li "Closed" at bounding box center [707, 345] width 200 height 21
type input "Closed"
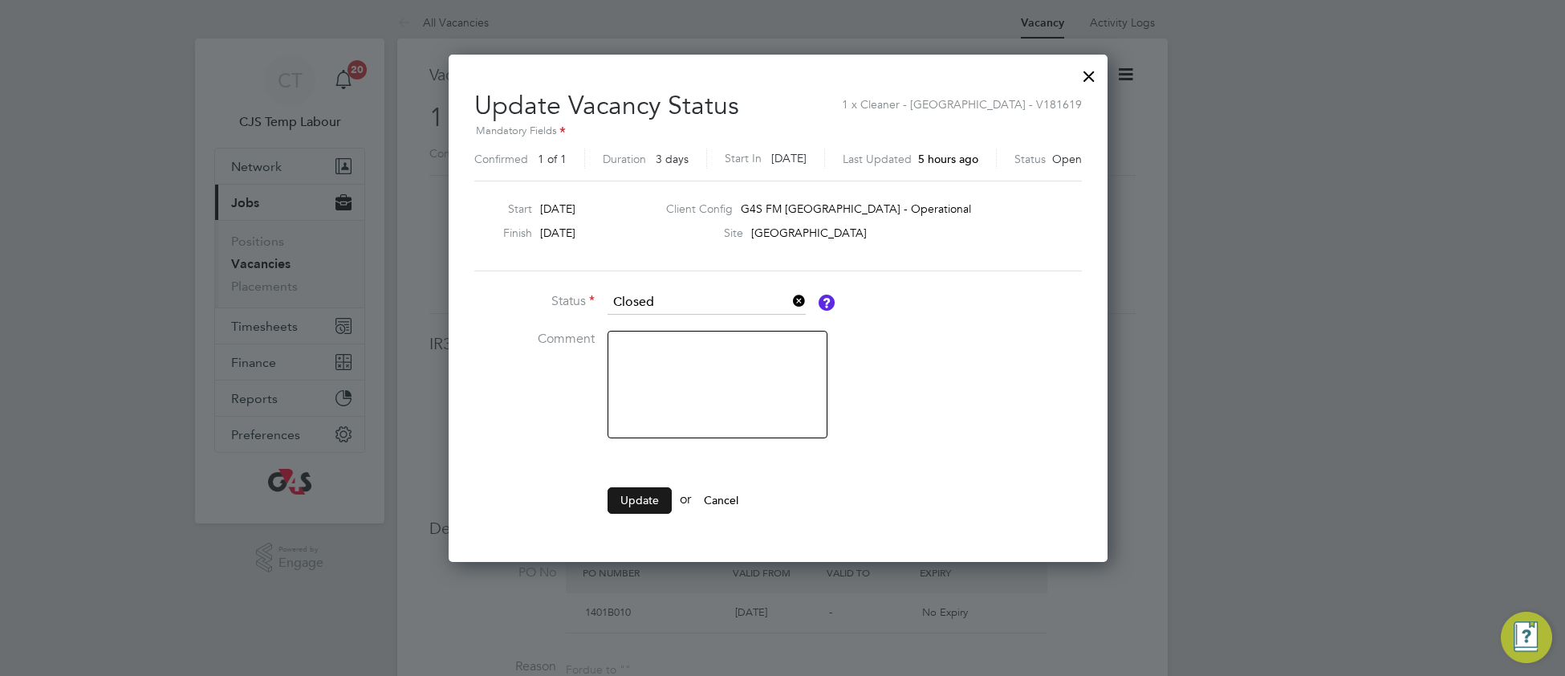
click at [636, 494] on button "Update" at bounding box center [640, 500] width 64 height 26
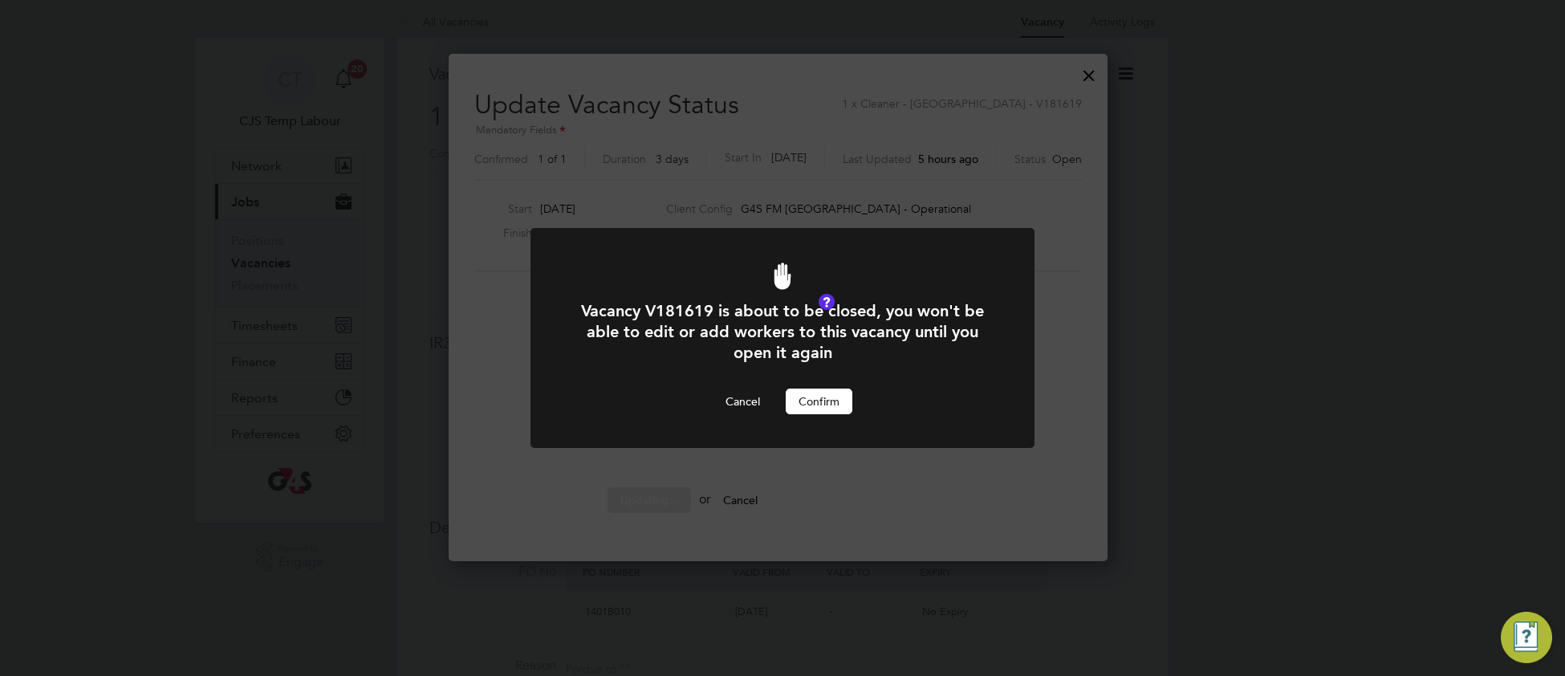
click at [807, 409] on button "Confirm" at bounding box center [819, 401] width 67 height 26
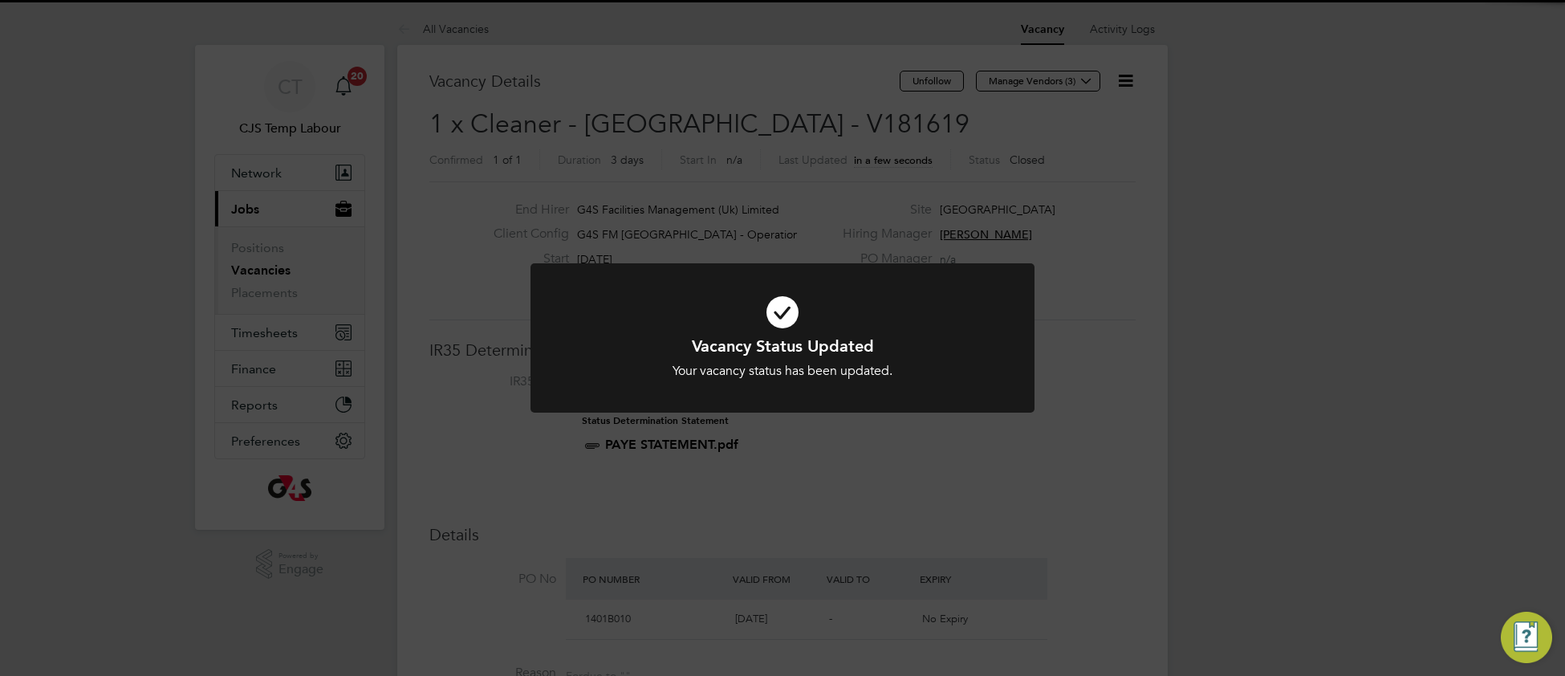
click at [969, 343] on h1 "Vacancy Status Updated" at bounding box center [782, 345] width 417 height 21
